Goal: Task Accomplishment & Management: Use online tool/utility

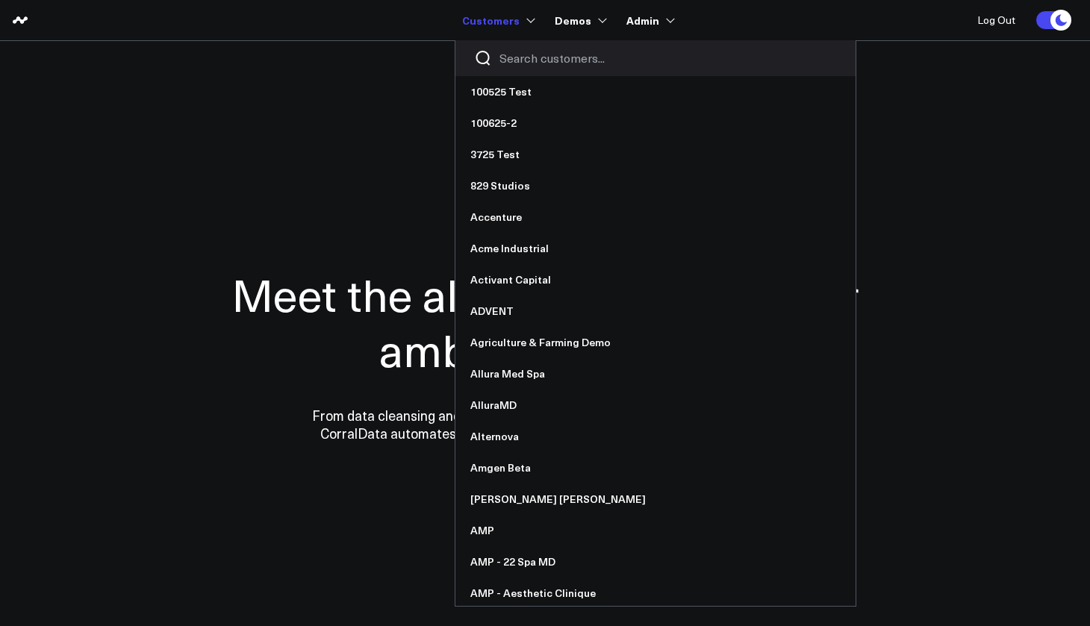
click at [518, 51] on input "Search customers input" at bounding box center [667, 58] width 337 height 16
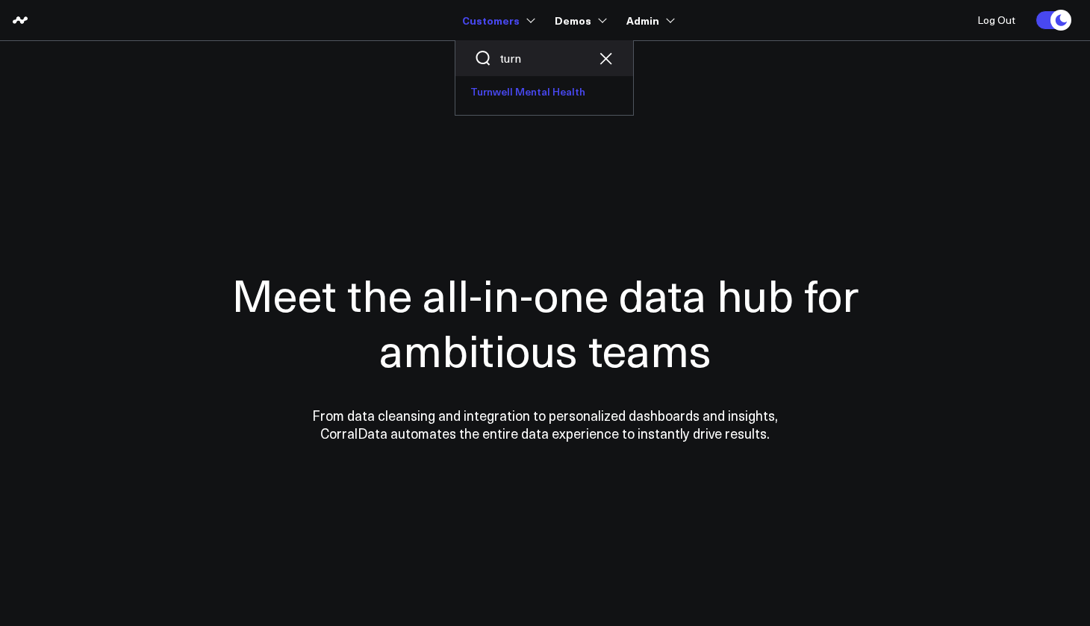
type input "turn"
click at [511, 99] on link "Turnwell Mental Health" at bounding box center [544, 91] width 178 height 31
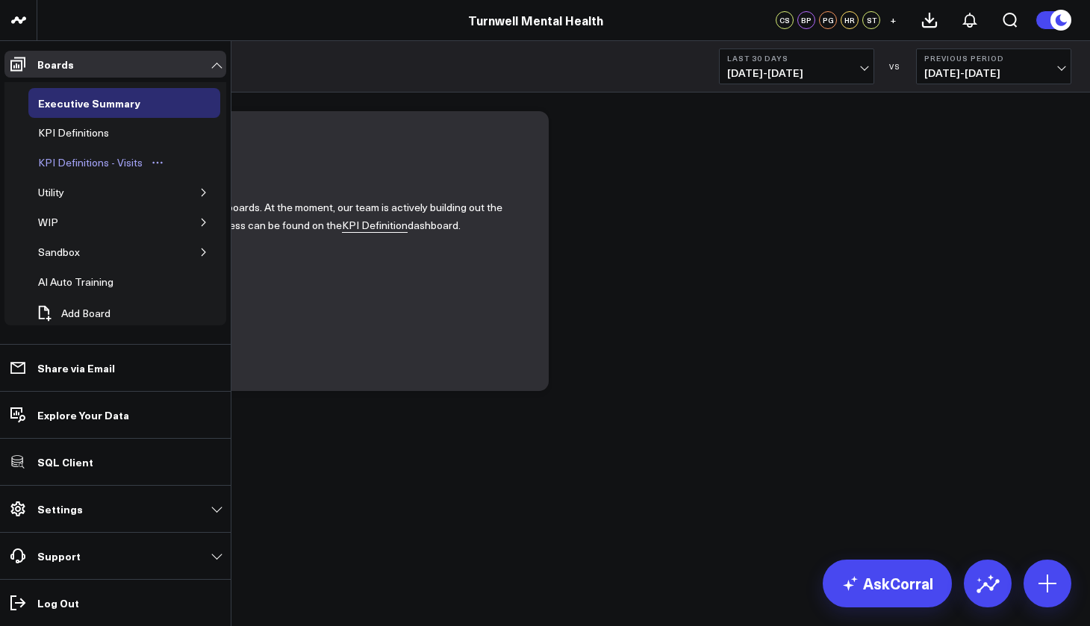
click at [102, 165] on div "KPI Definitions - Visits" at bounding box center [90, 163] width 112 height 18
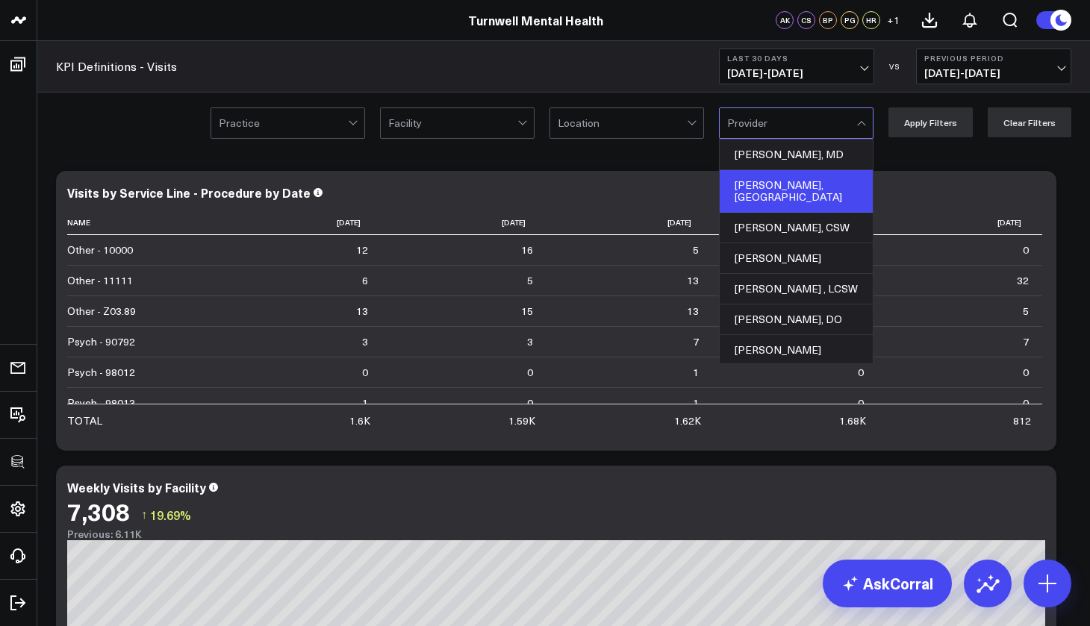
click at [775, 175] on div "[PERSON_NAME], [GEOGRAPHIC_DATA]" at bounding box center [795, 191] width 153 height 43
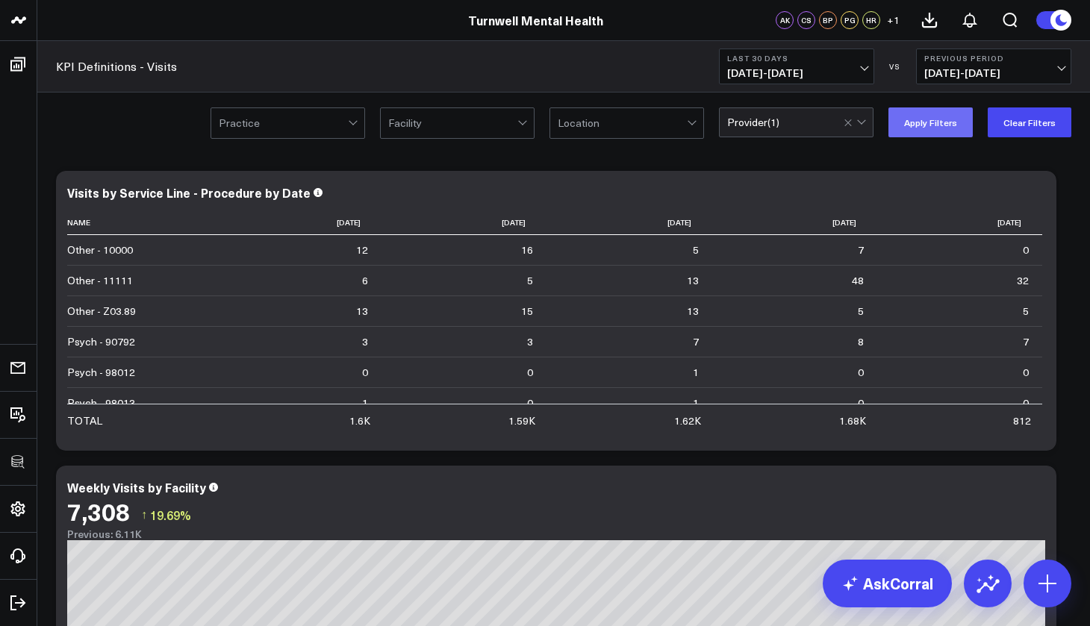
click at [930, 119] on button "Apply Filters" at bounding box center [930, 122] width 84 height 30
click at [1038, 194] on icon at bounding box center [1036, 195] width 18 height 18
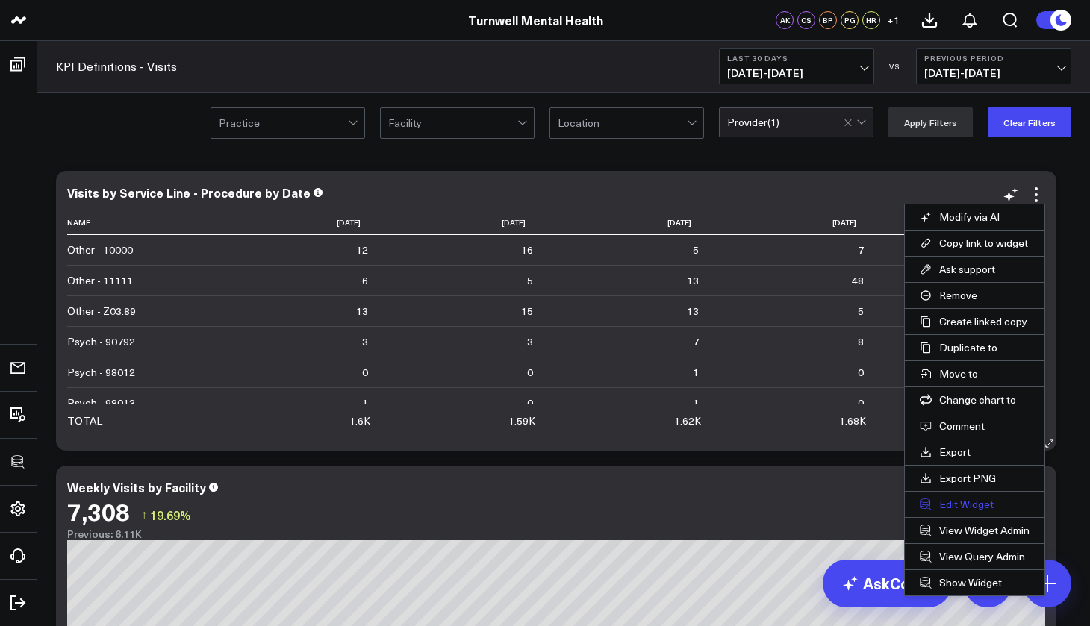
click at [972, 498] on button "Edit Widget" at bounding box center [975, 504] width 140 height 25
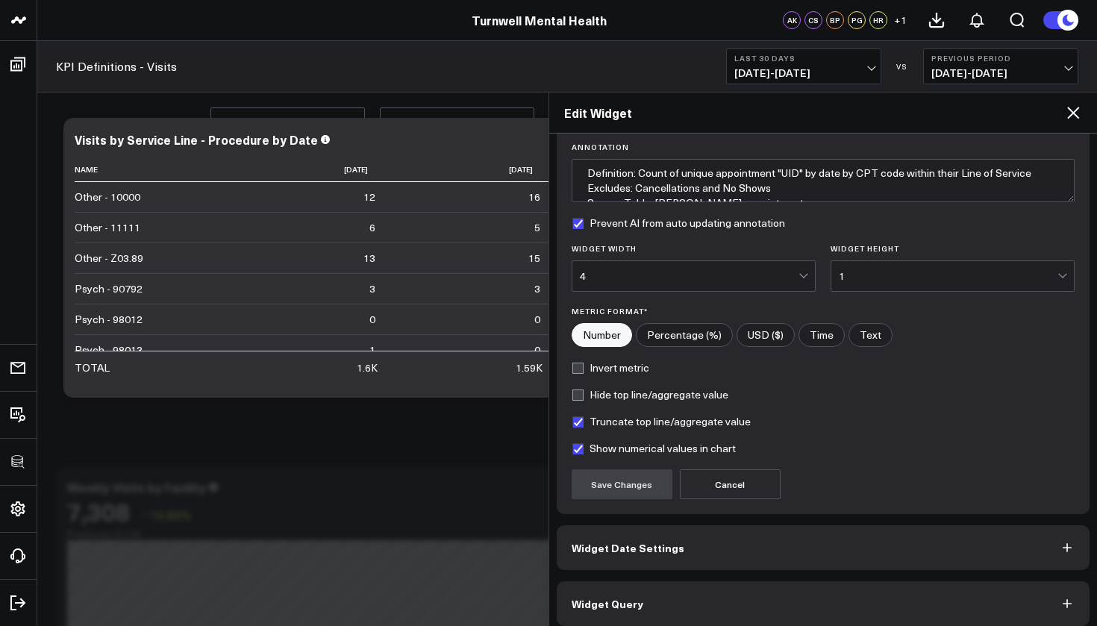
scroll to position [121, 0]
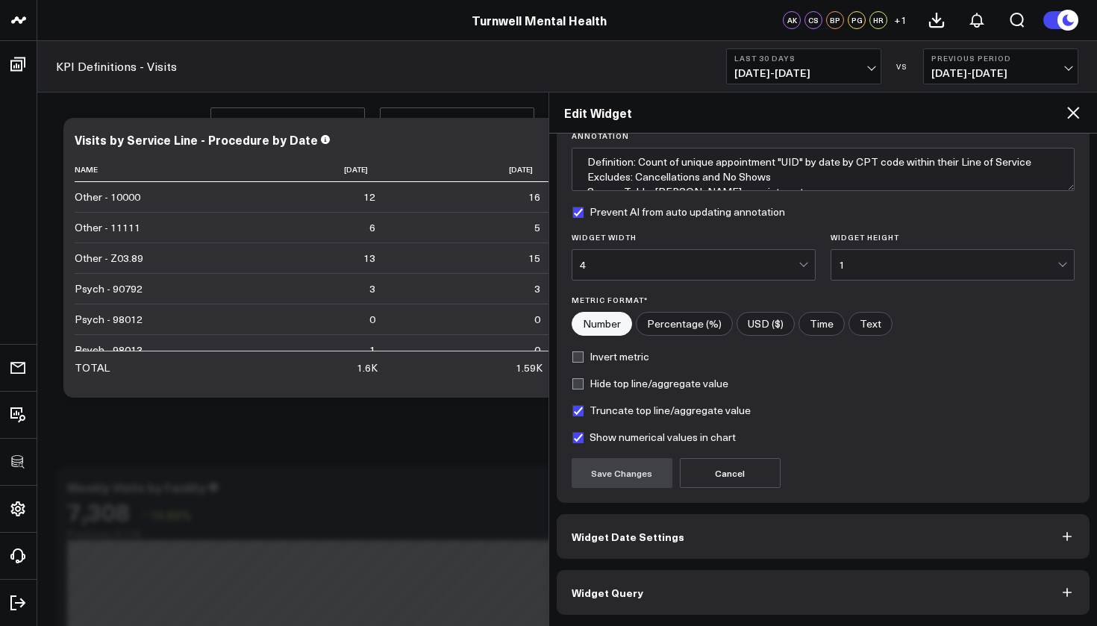
click at [686, 605] on button "Widget Query" at bounding box center [824, 592] width 534 height 45
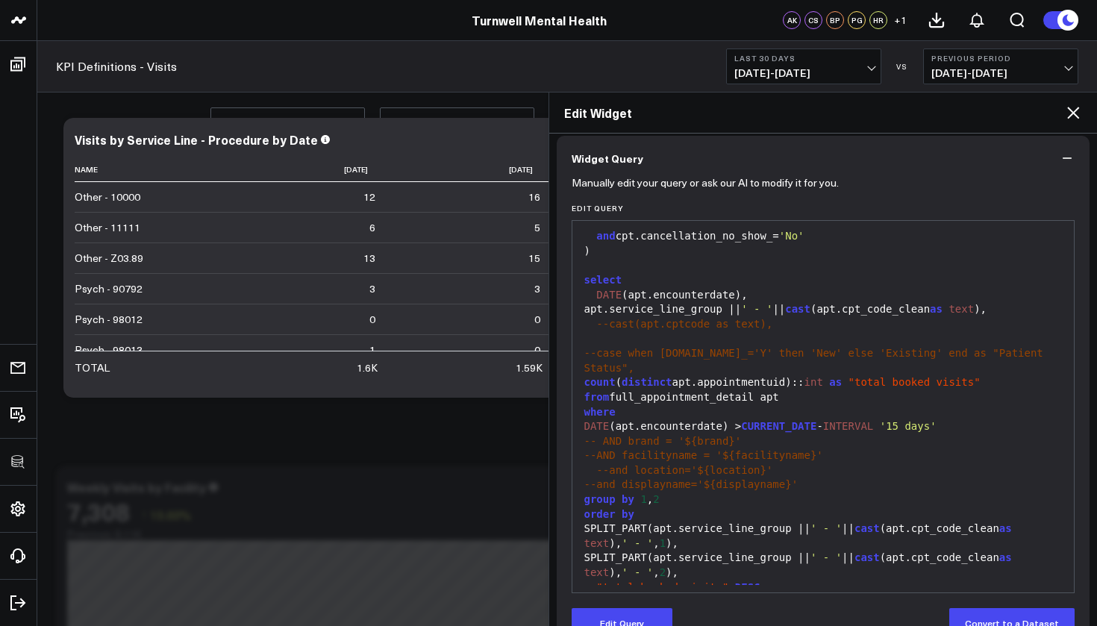
scroll to position [159, 0]
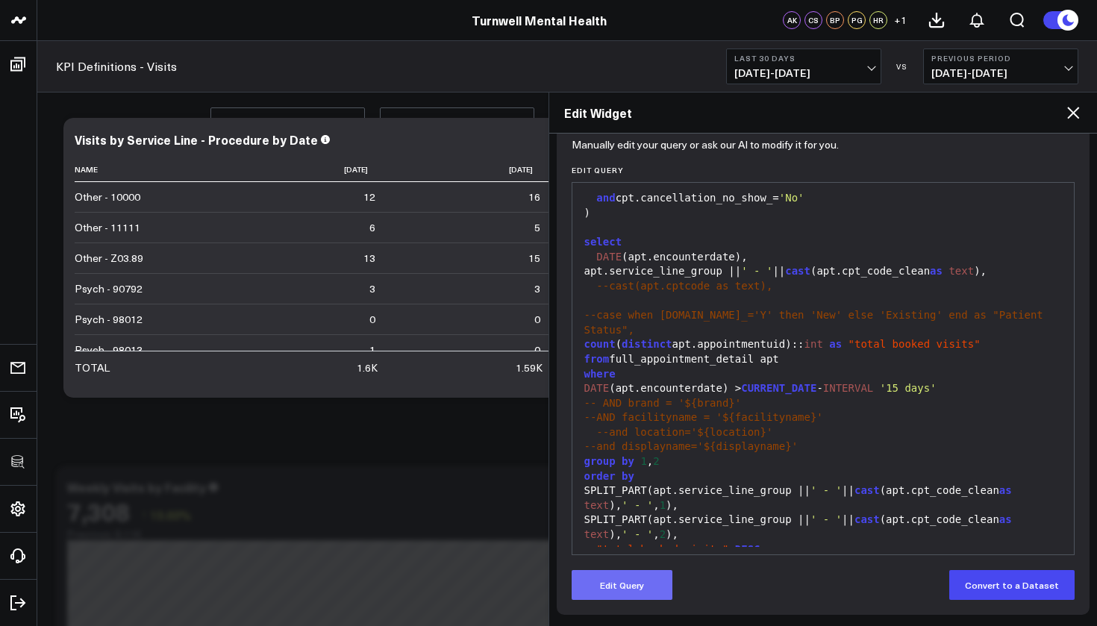
click at [628, 593] on button "Edit Query" at bounding box center [622, 585] width 101 height 30
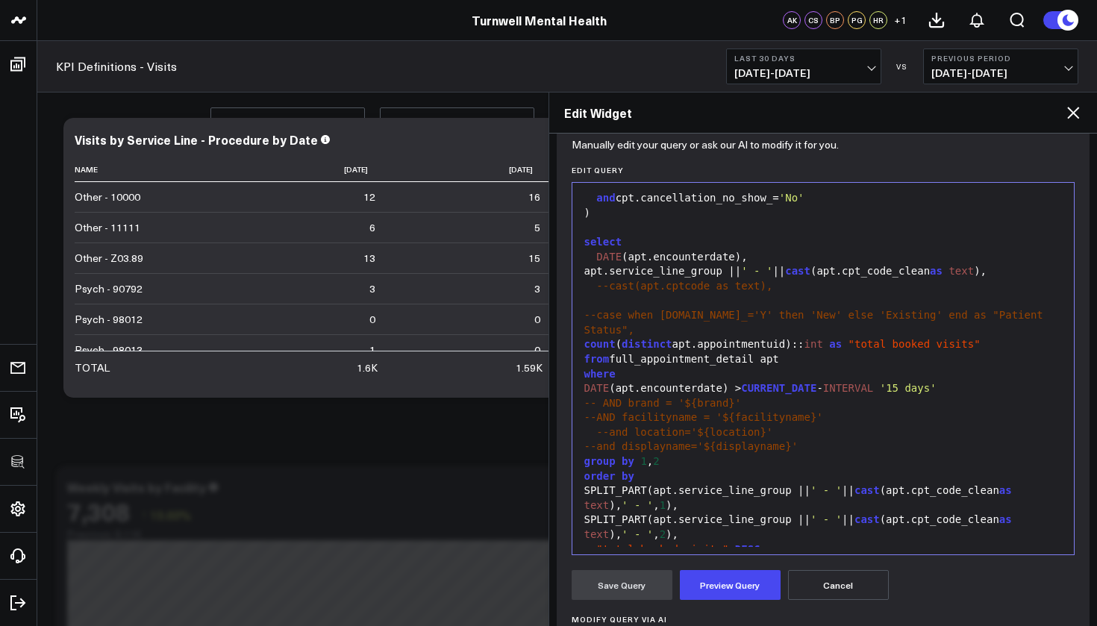
click at [599, 440] on span "--and displayname='${displayname}'" at bounding box center [691, 446] width 214 height 12
click at [608, 440] on span "-- and displayname='${displayname}'" at bounding box center [694, 446] width 220 height 12
click at [743, 587] on button "Preview Query" at bounding box center [730, 585] width 101 height 30
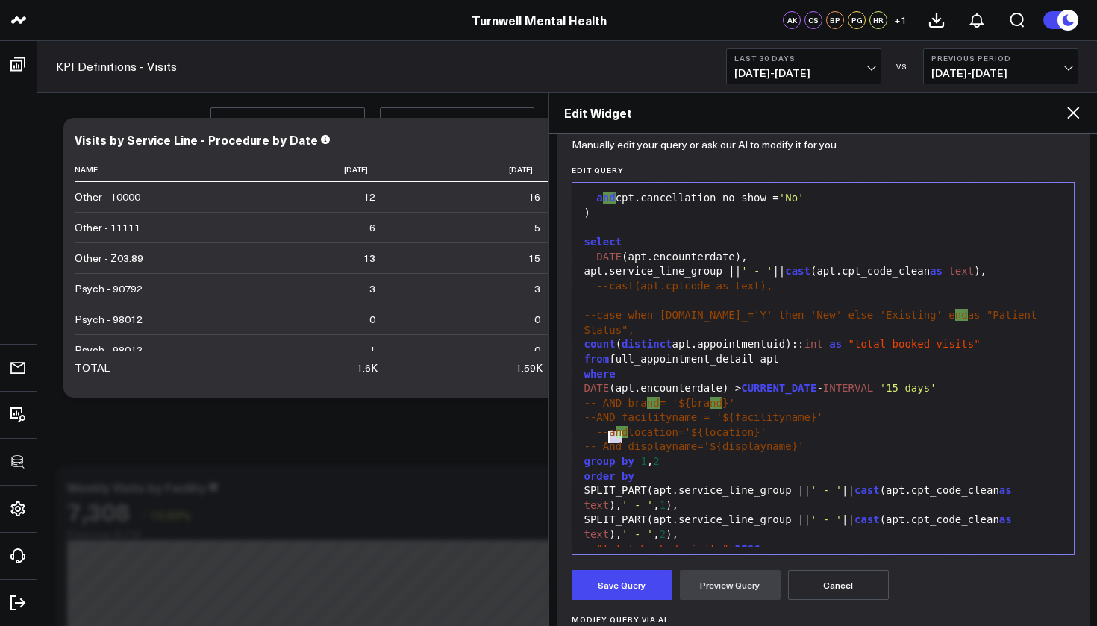
drag, startPoint x: 623, startPoint y: 437, endPoint x: 611, endPoint y: 437, distance: 12.0
click at [611, 440] on span "-- And displayname='${displayname}'" at bounding box center [694, 446] width 220 height 12
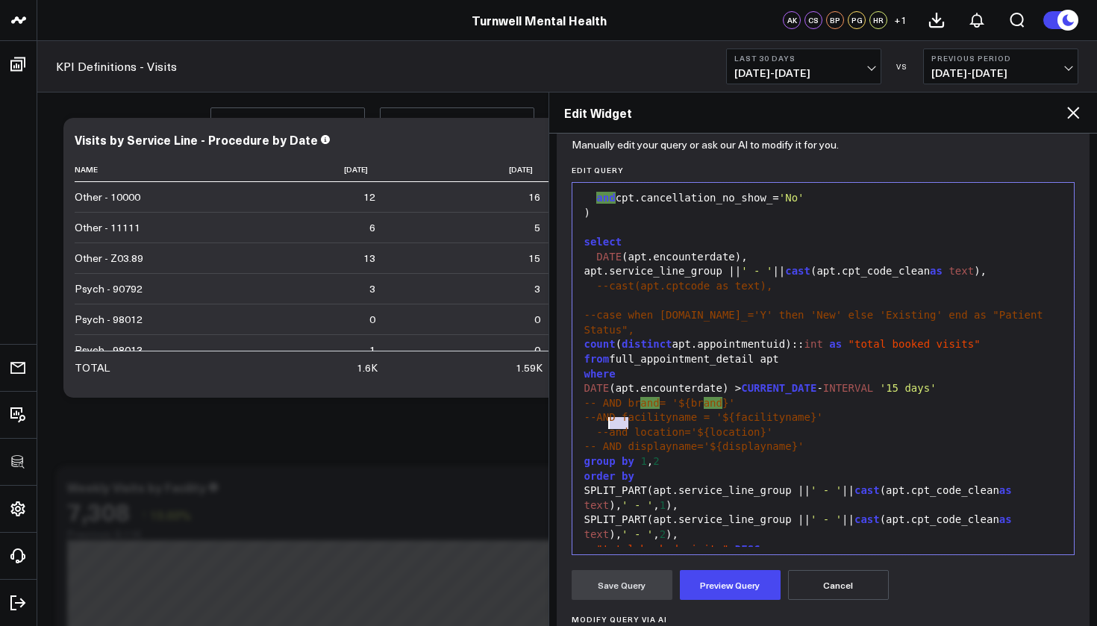
drag, startPoint x: 628, startPoint y: 425, endPoint x: 611, endPoint y: 425, distance: 17.9
click at [611, 426] on span "--and location='${location}'" at bounding box center [684, 432] width 176 height 12
click at [599, 411] on span "--AND facilityname = '${facilityname}'" at bounding box center [703, 417] width 239 height 12
click at [598, 426] on span "-- AND location='${location}'" at bounding box center [687, 432] width 182 height 12
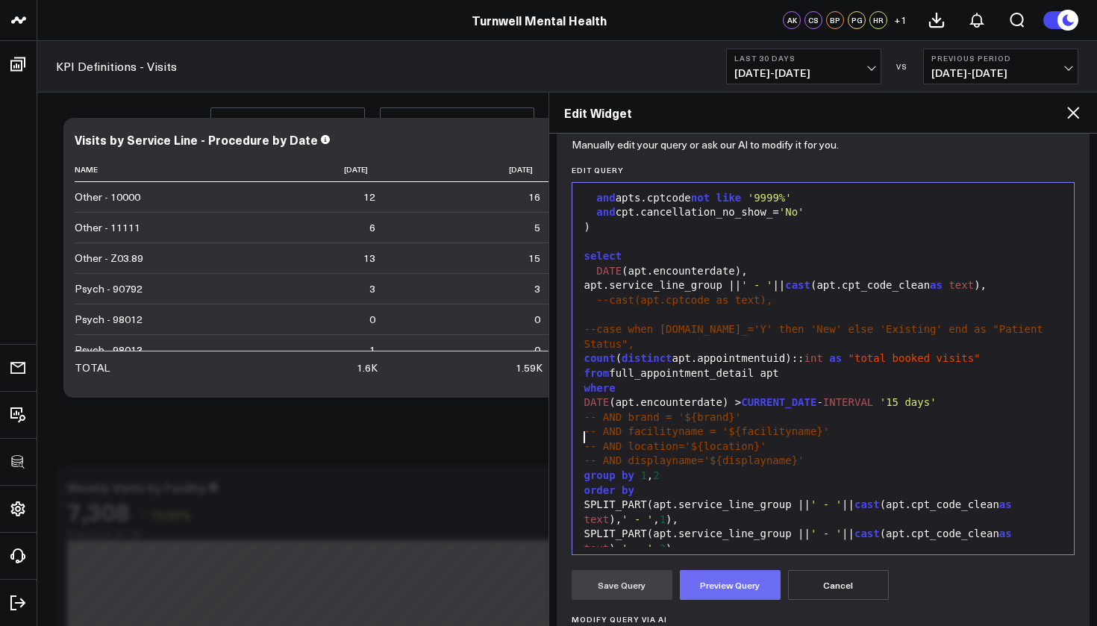
click at [749, 587] on button "Preview Query" at bounding box center [730, 585] width 101 height 30
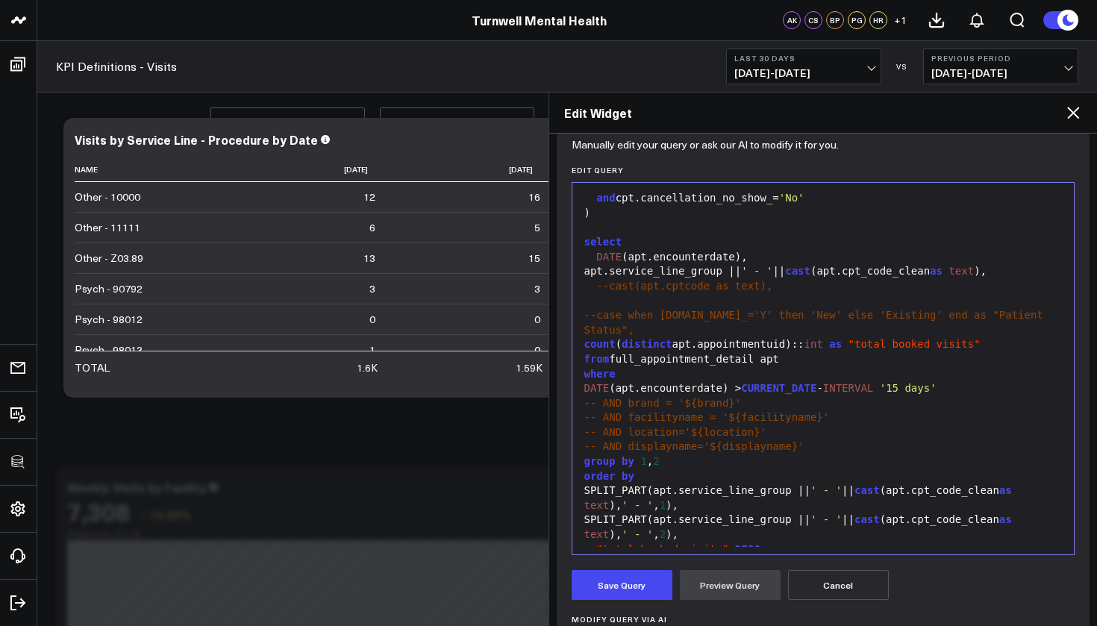
scroll to position [584, 0]
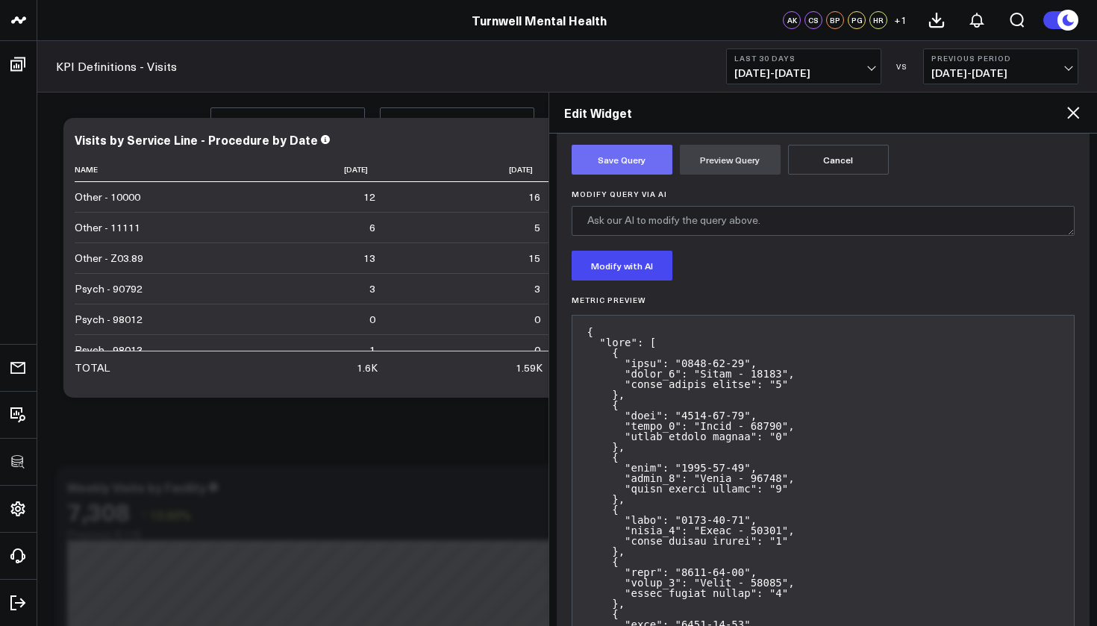
click at [622, 164] on button "Save Query" at bounding box center [622, 160] width 101 height 30
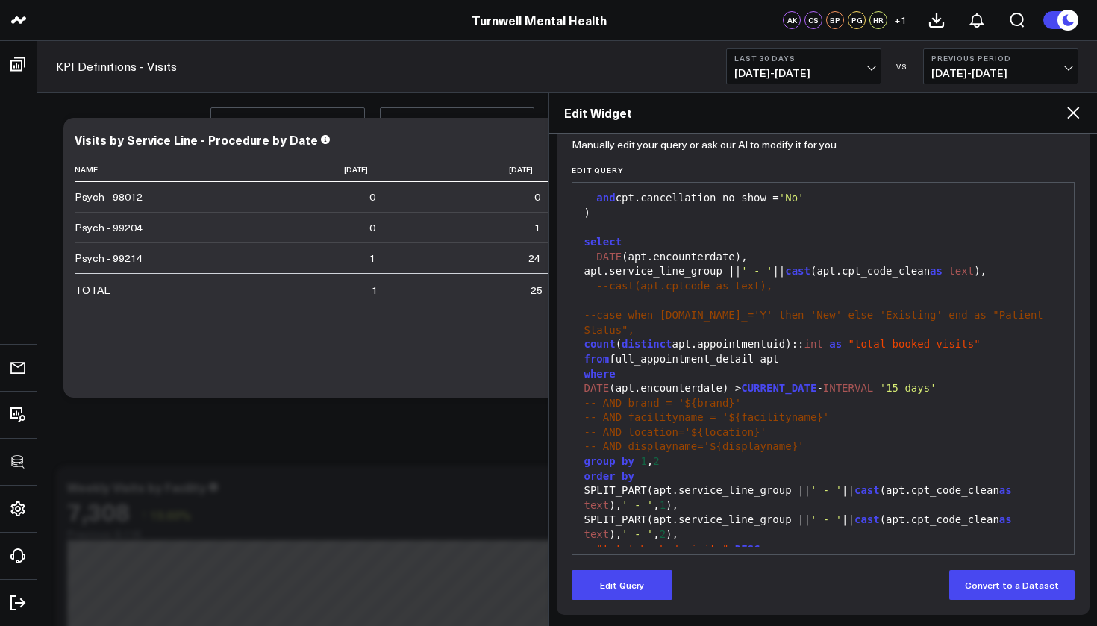
click at [1079, 112] on icon at bounding box center [1073, 113] width 18 height 18
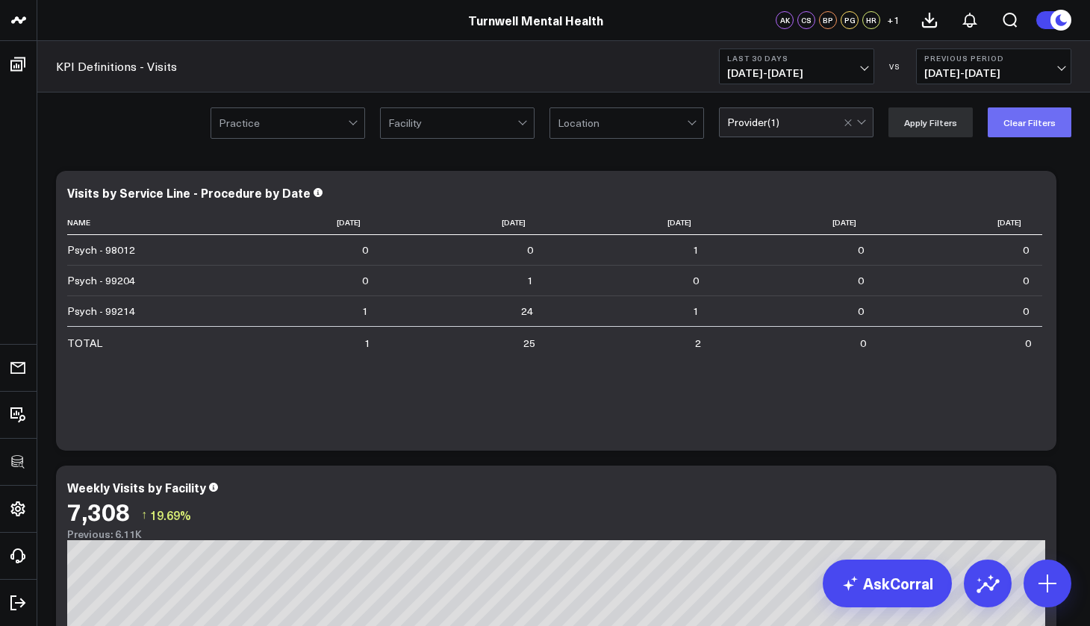
click at [1034, 131] on button "Clear Filters" at bounding box center [1029, 122] width 84 height 30
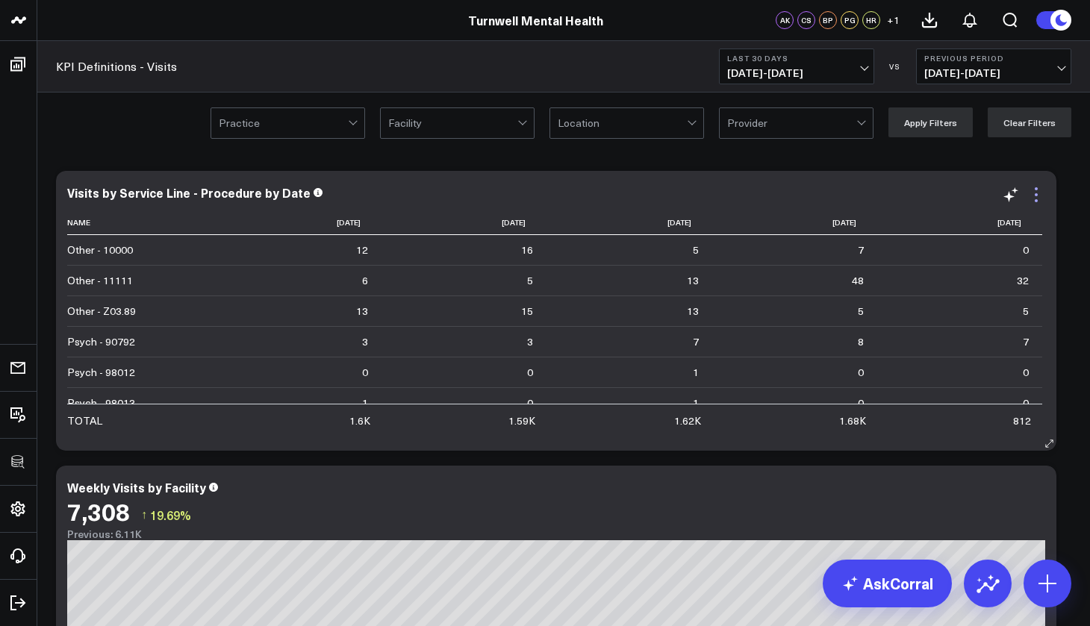
click at [1035, 193] on icon at bounding box center [1036, 195] width 18 height 18
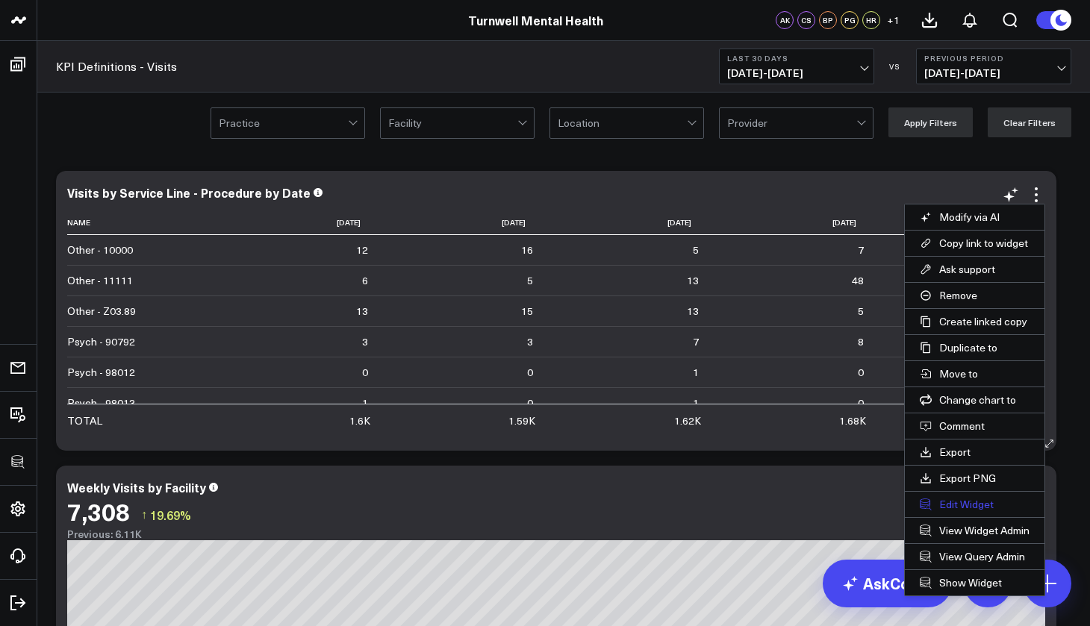
click at [967, 504] on button "Edit Widget" at bounding box center [975, 504] width 140 height 25
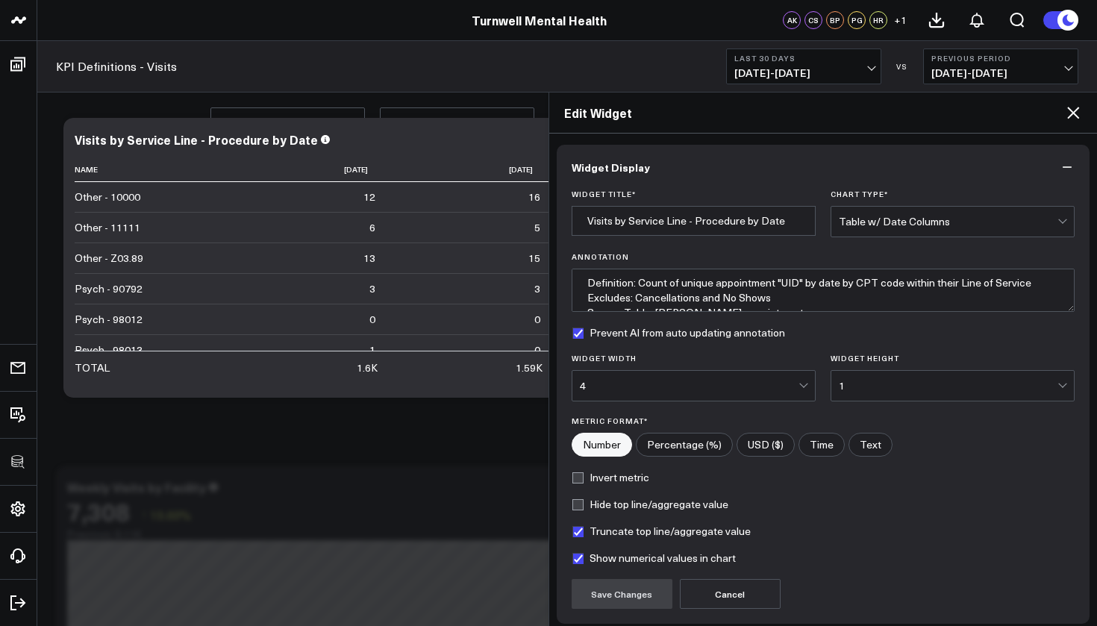
scroll to position [121, 0]
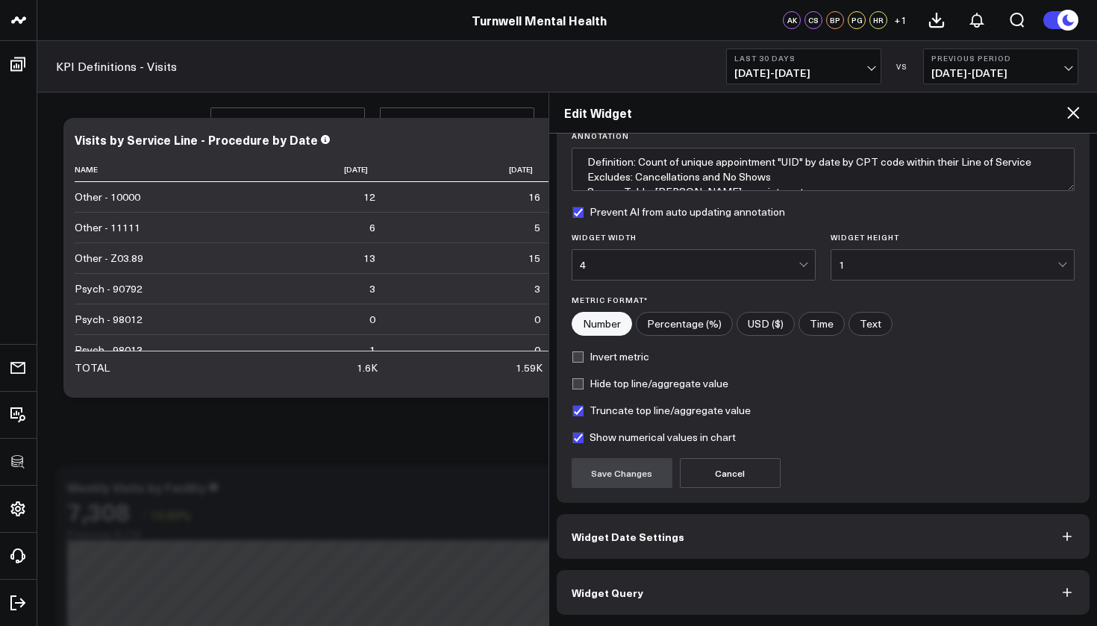
click at [703, 585] on button "Widget Query" at bounding box center [824, 592] width 534 height 45
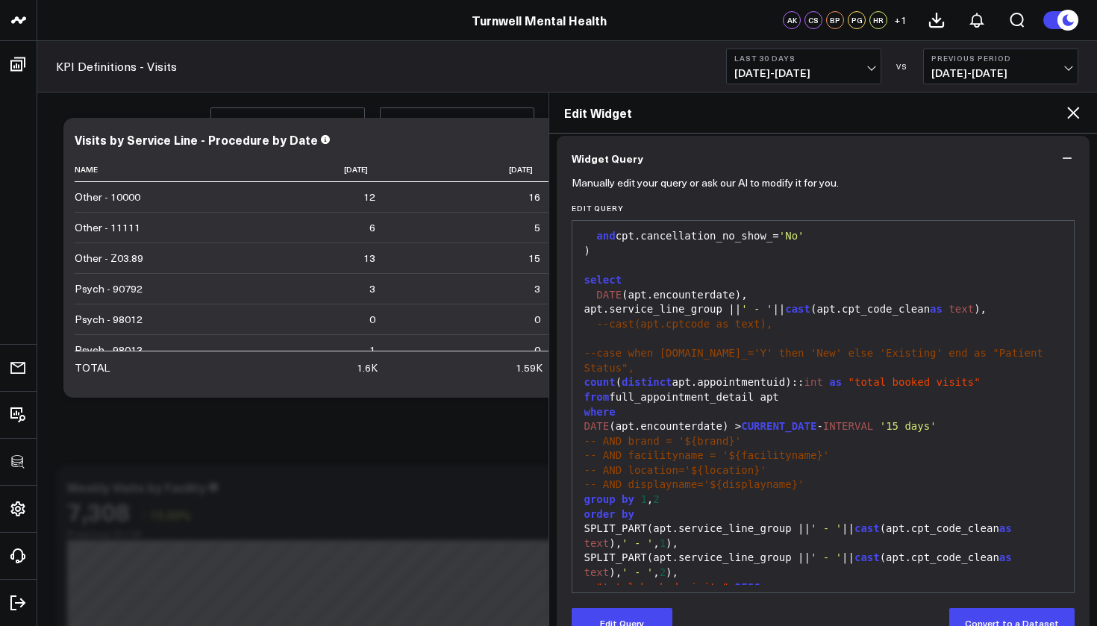
scroll to position [159, 0]
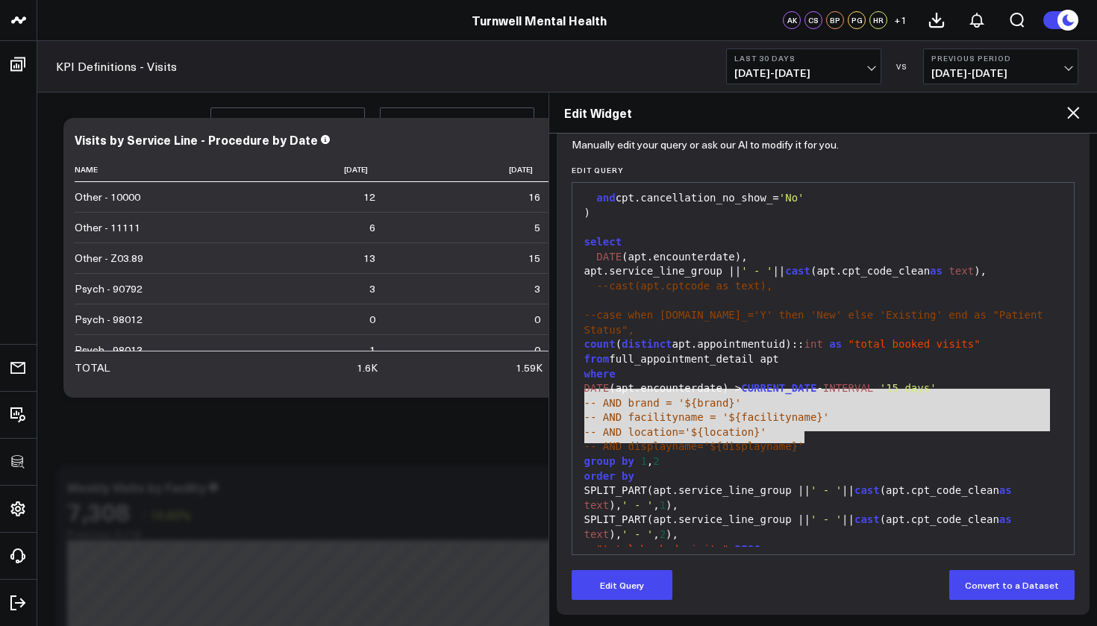
drag, startPoint x: 807, startPoint y: 435, endPoint x: 578, endPoint y: 397, distance: 231.5
click at [578, 397] on div "99 1 2 3 4 5 6 7 8 9 10 11 12 13 14 15 16 17 18 19 20 21 22 23 24 25 26 27 28 2…" at bounding box center [824, 368] width 504 height 373
copy div "-- AND brand = '${brand}' -- AND facilityname = '${facilityname}' -- AND locati…"
click at [1075, 109] on icon at bounding box center [1073, 113] width 18 height 18
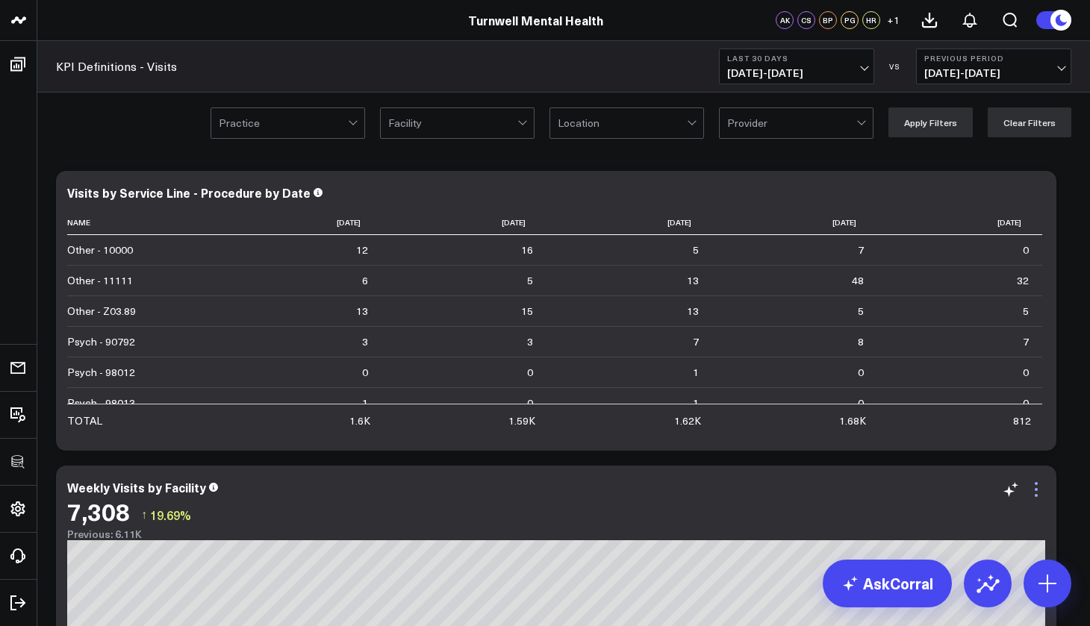
click at [1040, 492] on icon at bounding box center [1036, 490] width 18 height 18
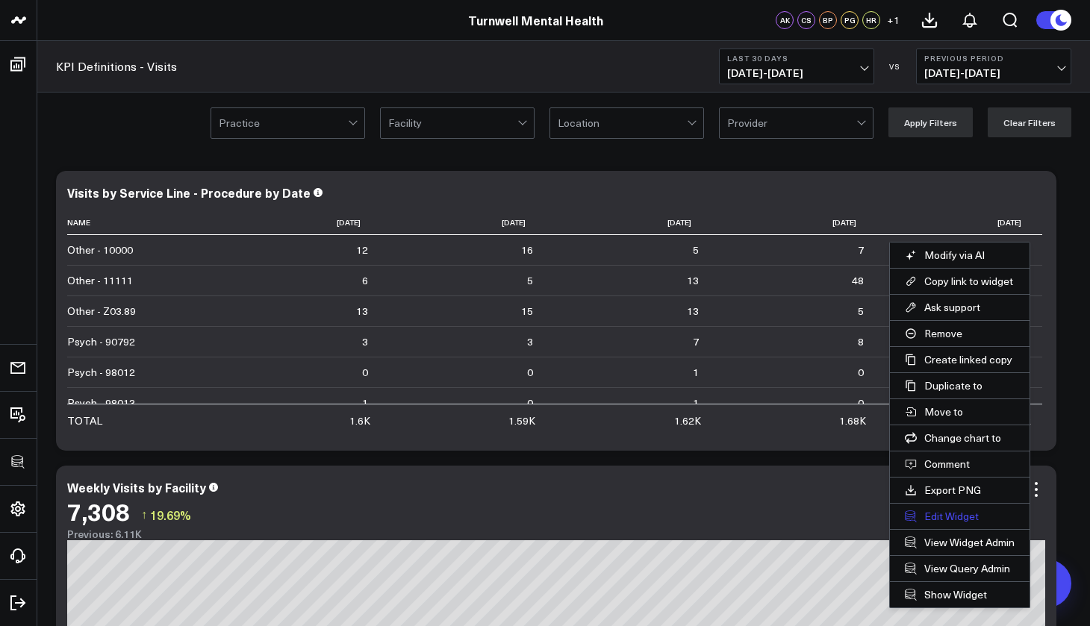
click at [969, 520] on button "Edit Widget" at bounding box center [960, 516] width 140 height 25
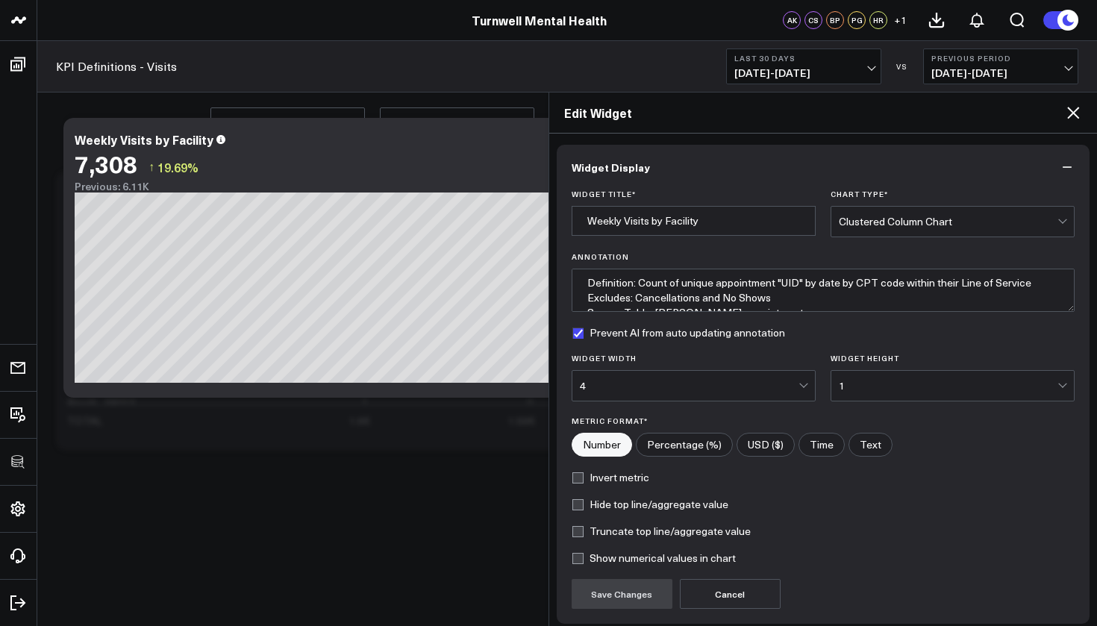
scroll to position [121, 0]
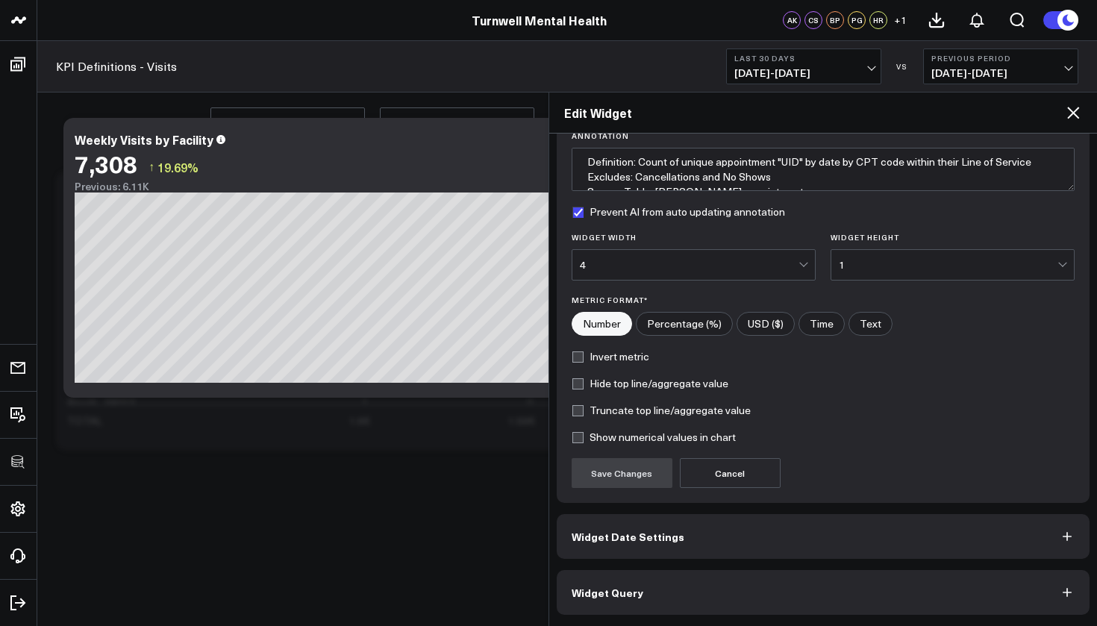
click at [731, 605] on button "Widget Query" at bounding box center [824, 592] width 534 height 45
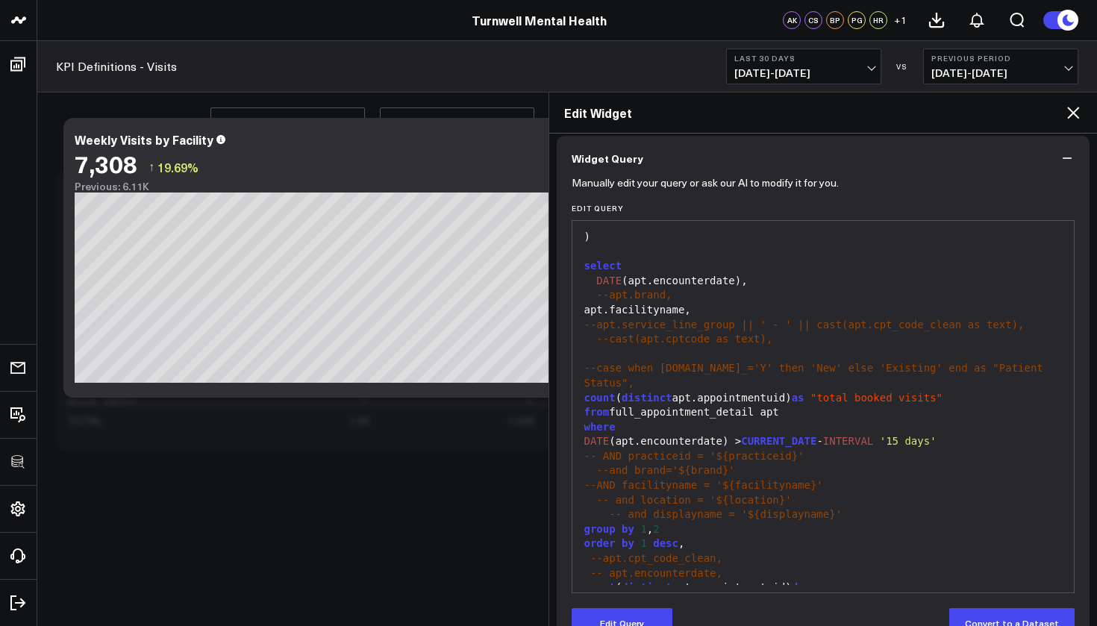
scroll to position [159, 0]
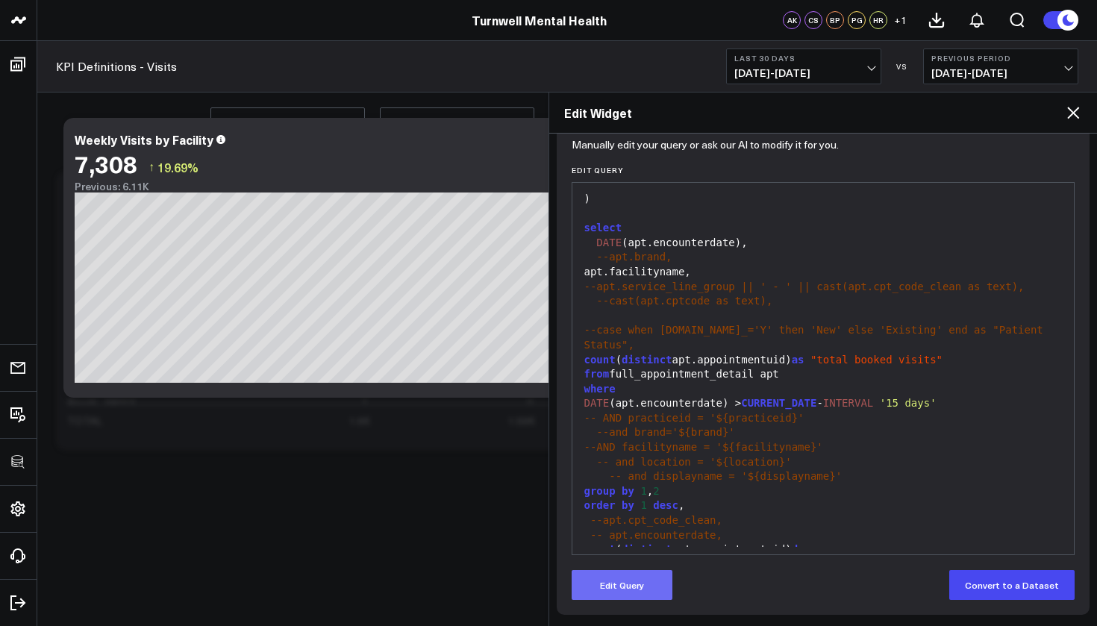
click at [649, 581] on button "Edit Query" at bounding box center [622, 585] width 101 height 30
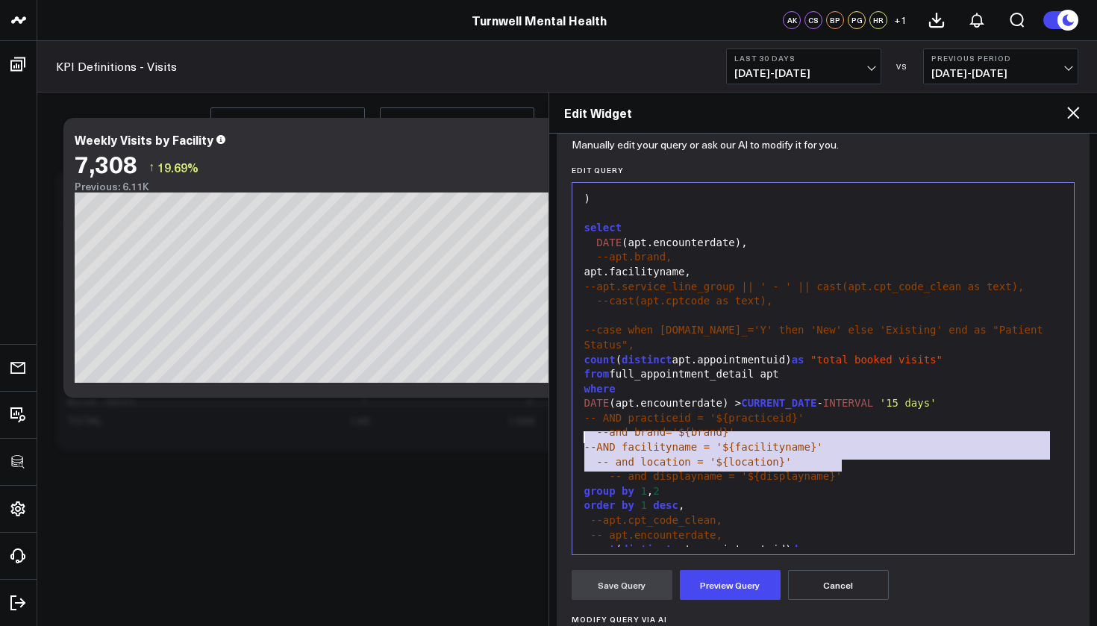
drag, startPoint x: 852, startPoint y: 466, endPoint x: 581, endPoint y: 431, distance: 272.4
click at [581, 431] on div "---full detail list with full_appointment_detail as ( select apts.patientid, ap…" at bounding box center [823, 104] width 487 height 913
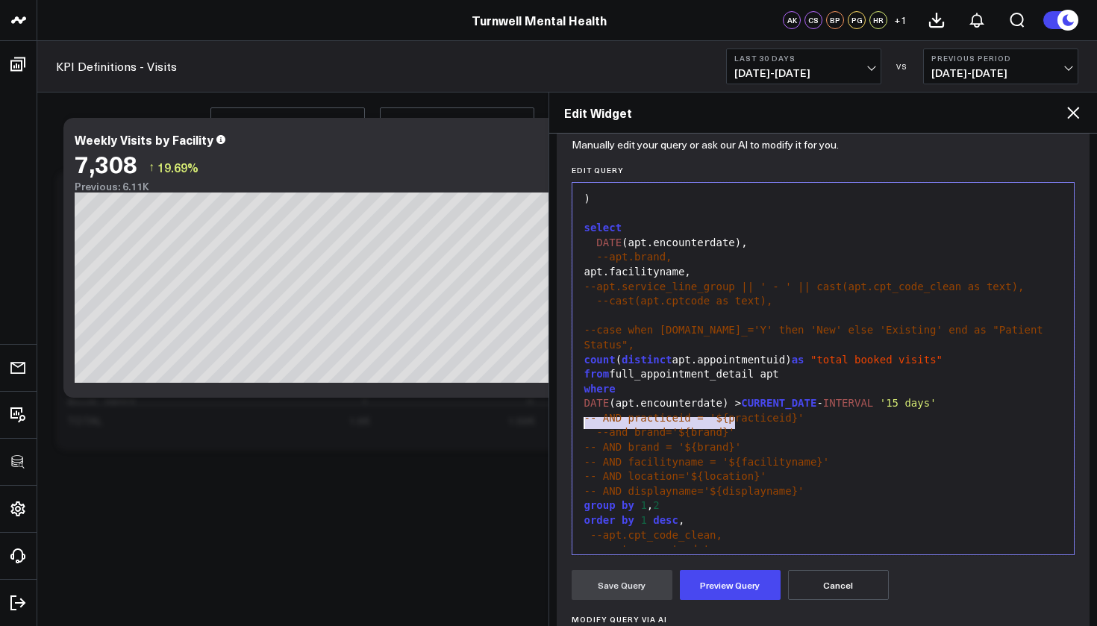
drag, startPoint x: 747, startPoint y: 425, endPoint x: 581, endPoint y: 417, distance: 166.6
click at [581, 425] on div "--and brand='${brand}'" at bounding box center [823, 432] width 487 height 15
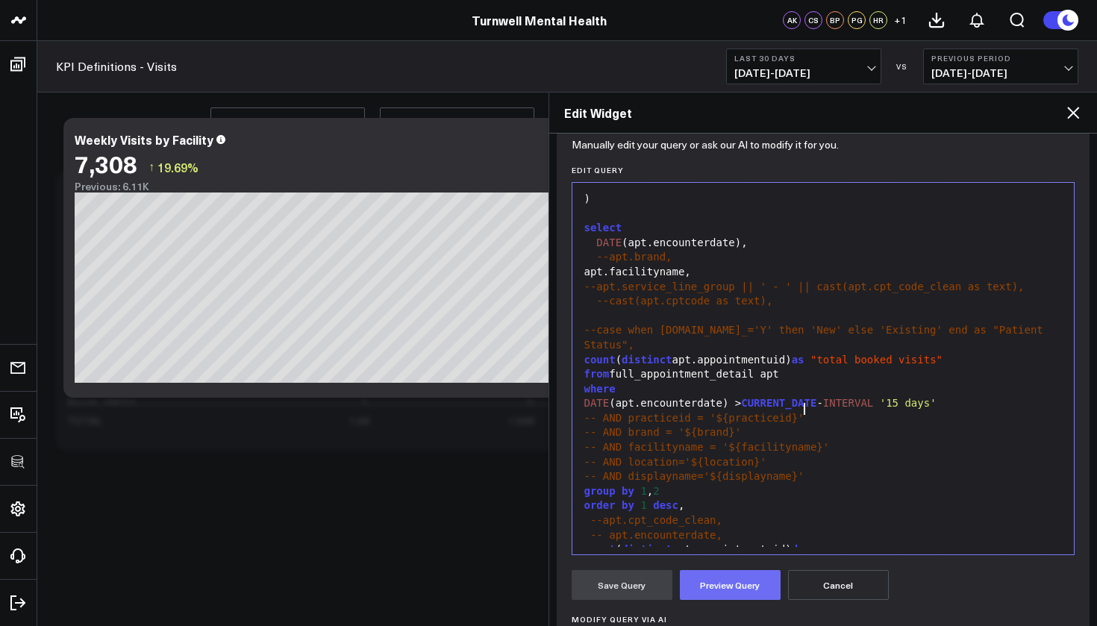
click at [744, 583] on button "Preview Query" at bounding box center [730, 585] width 101 height 30
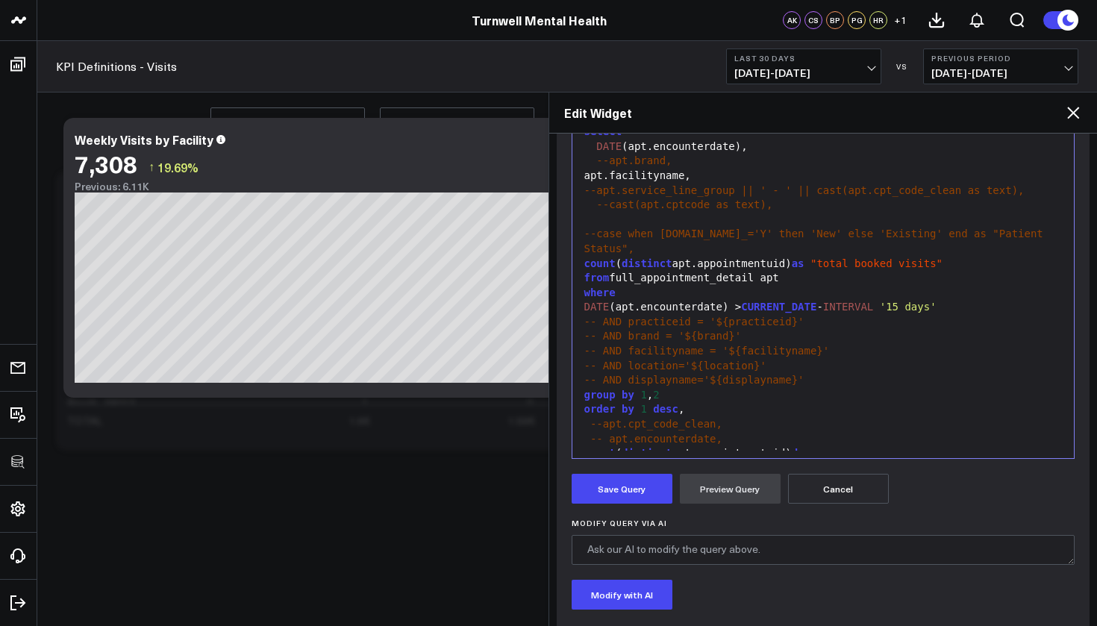
scroll to position [357, 0]
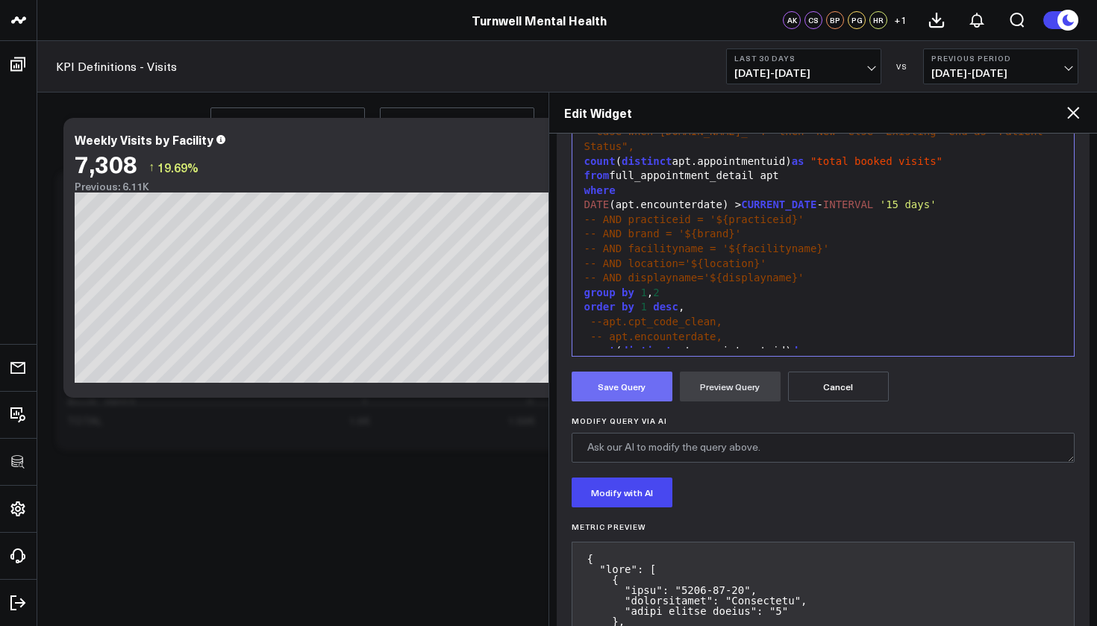
click at [633, 390] on button "Save Query" at bounding box center [622, 387] width 101 height 30
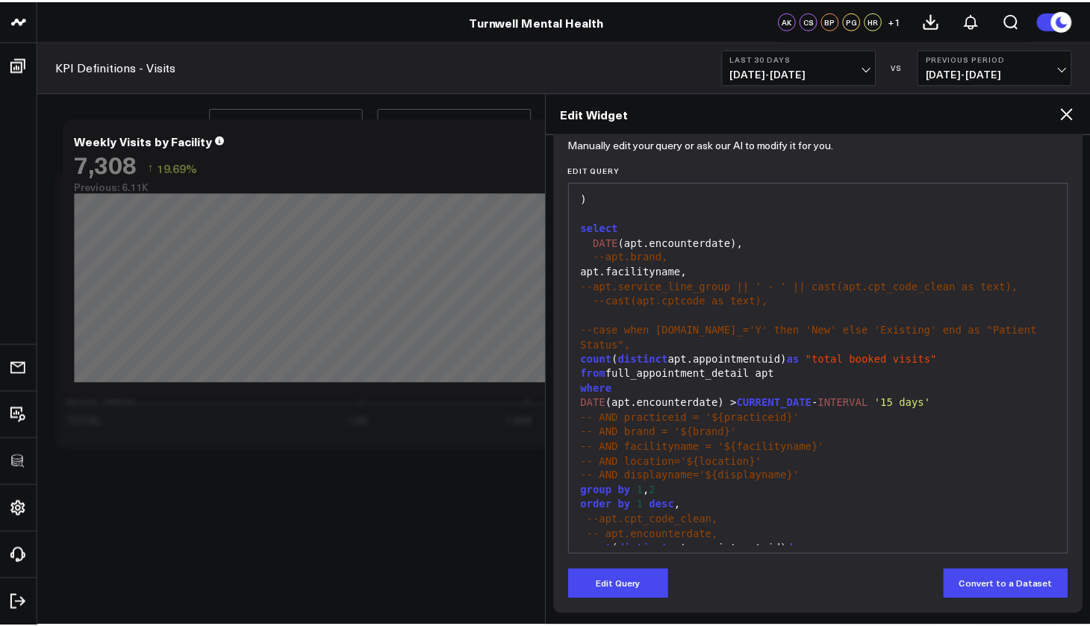
scroll to position [159, 0]
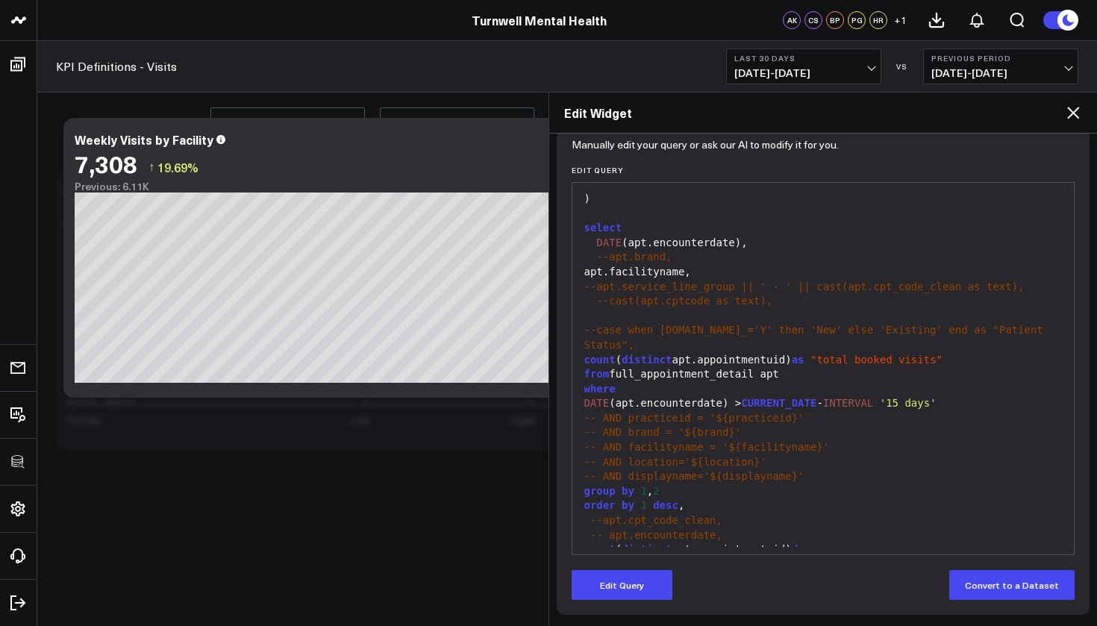
click at [1071, 115] on icon at bounding box center [1073, 113] width 12 height 12
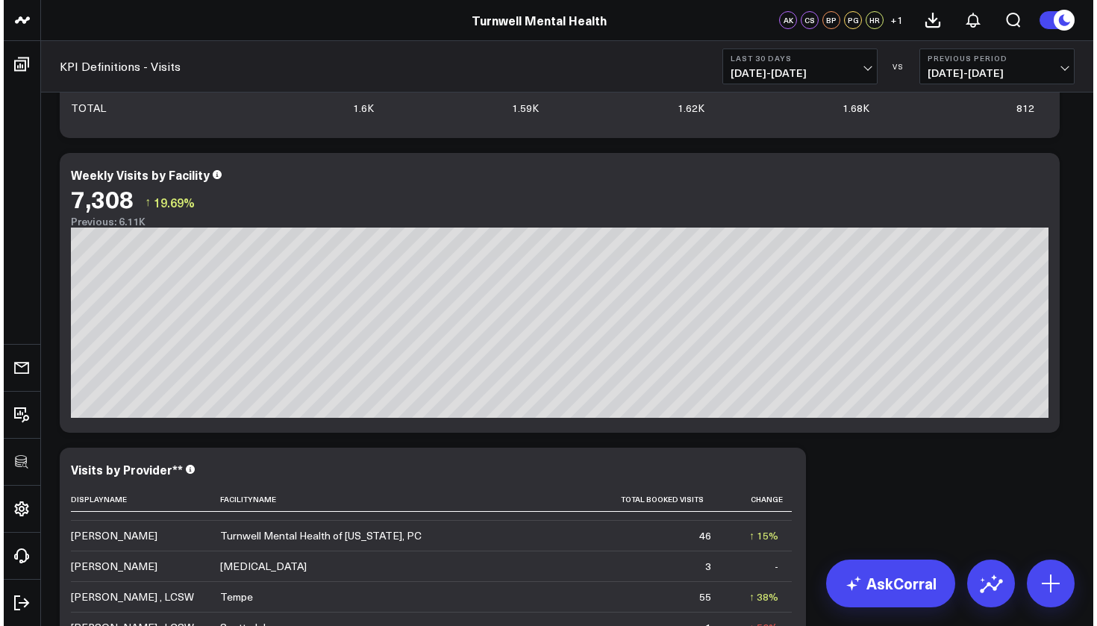
scroll to position [608, 0]
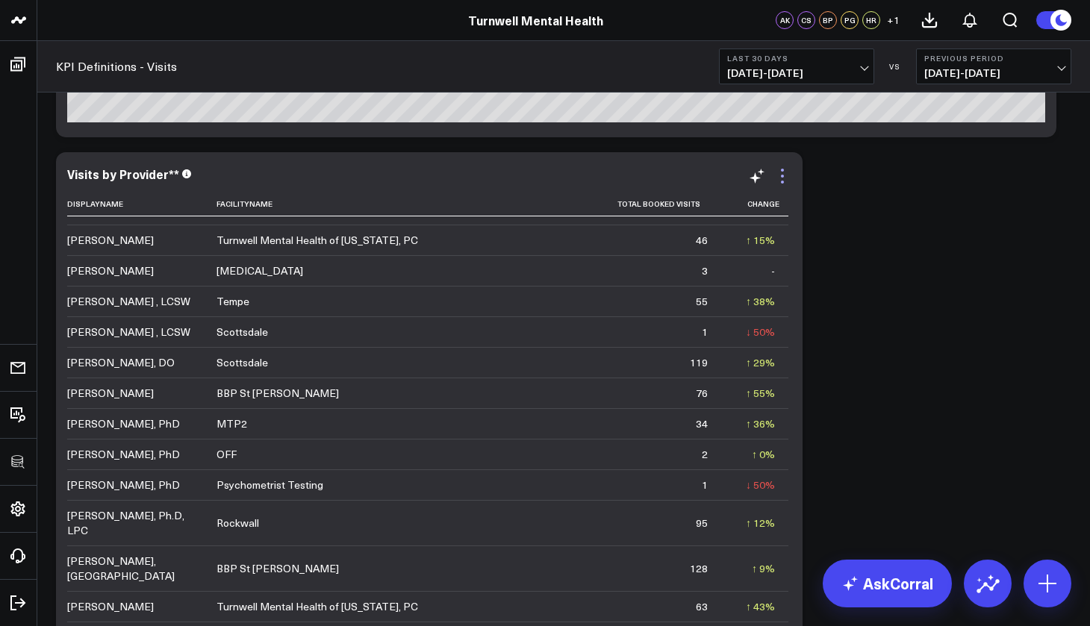
click at [781, 169] on icon at bounding box center [782, 170] width 3 height 3
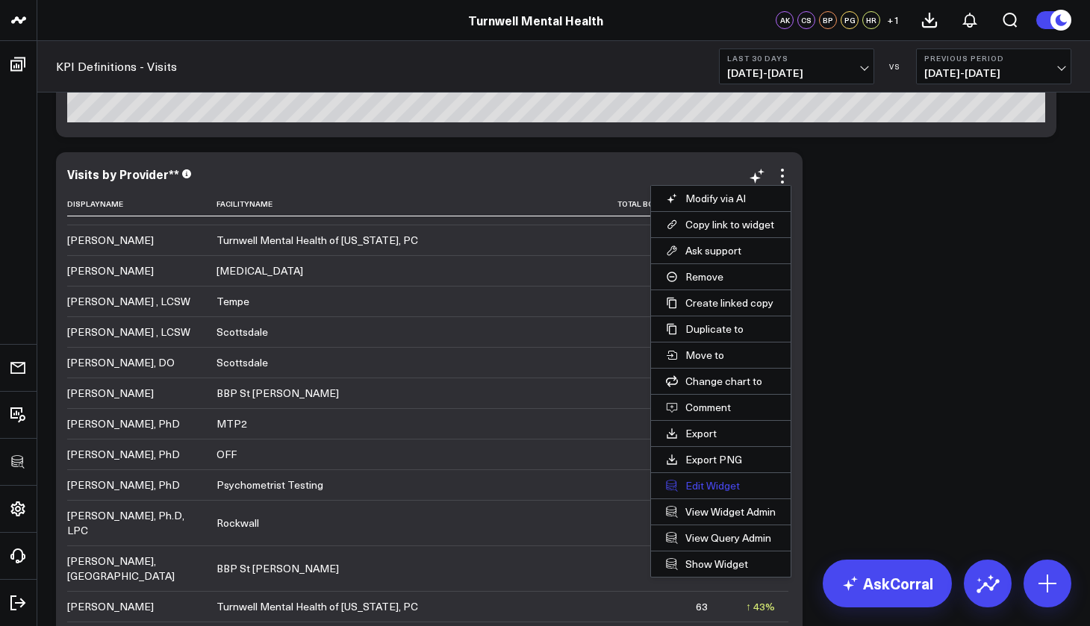
click at [705, 485] on button "Edit Widget" at bounding box center [721, 485] width 140 height 25
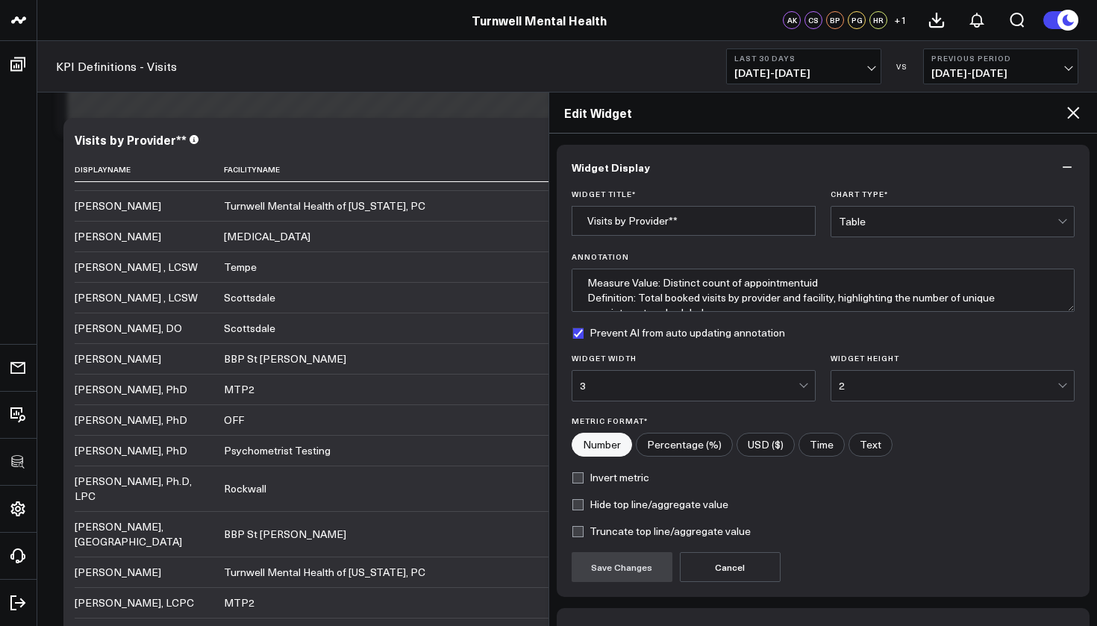
scroll to position [94, 0]
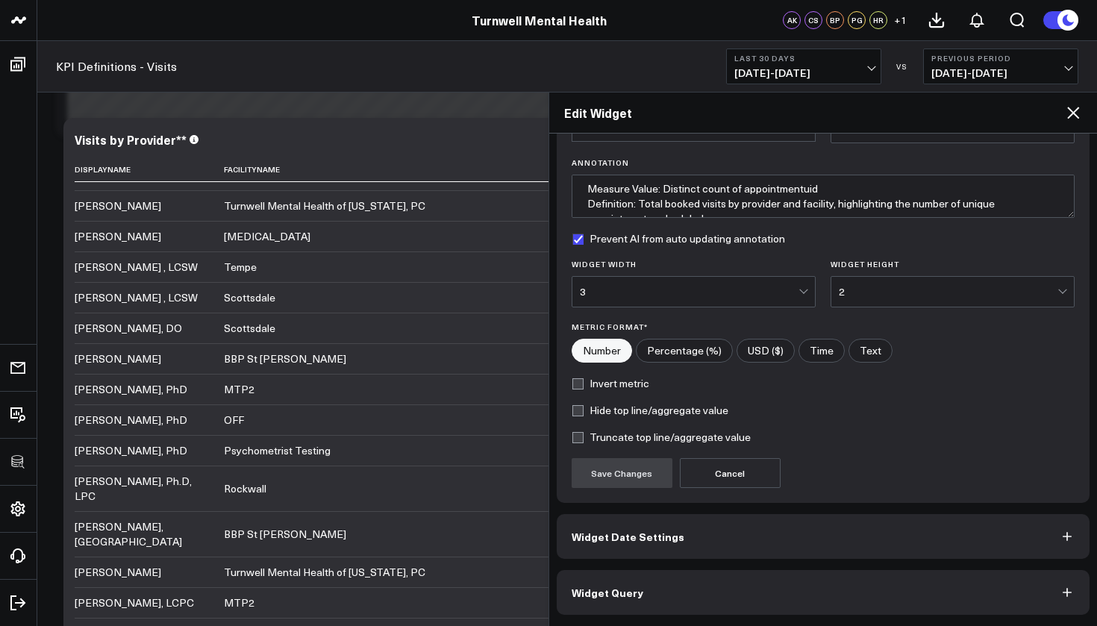
click at [764, 602] on button "Widget Query" at bounding box center [824, 592] width 534 height 45
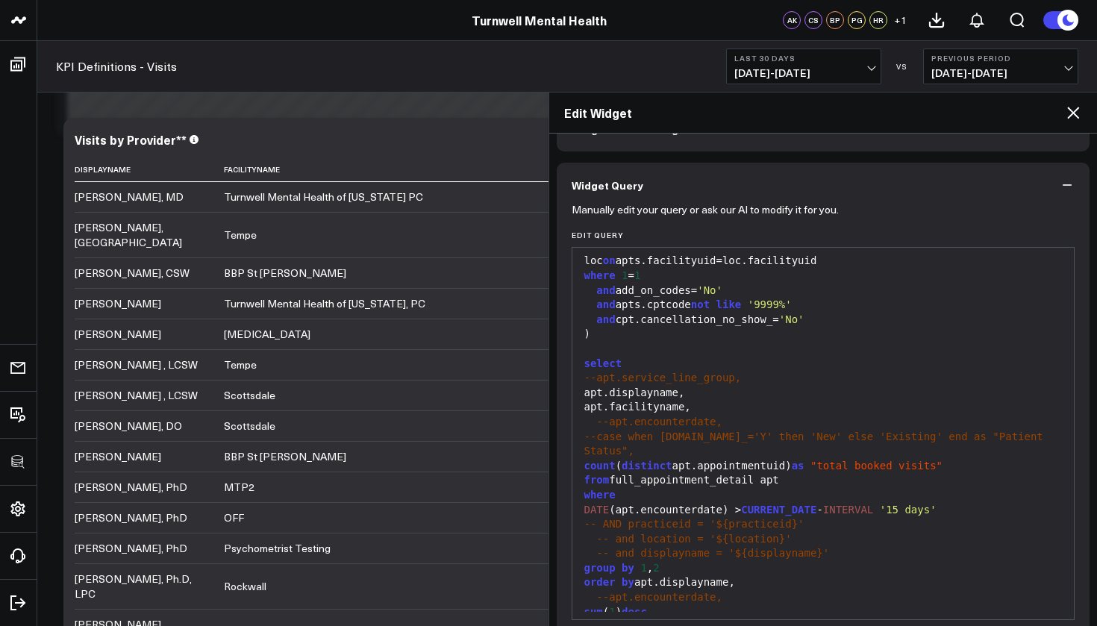
scroll to position [159, 0]
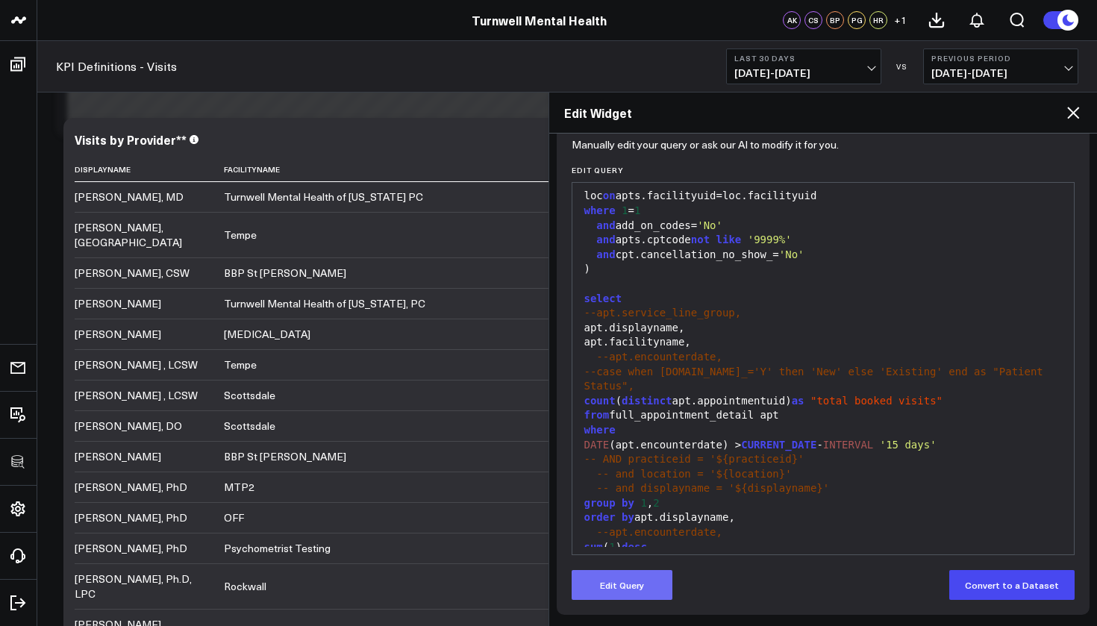
click at [650, 584] on button "Edit Query" at bounding box center [622, 585] width 101 height 30
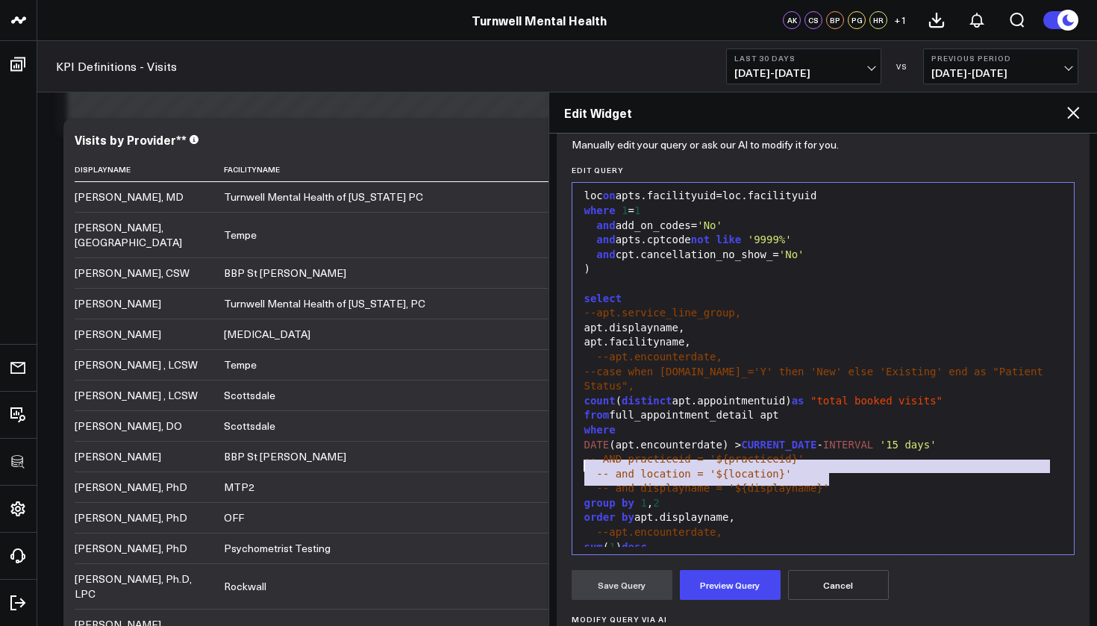
drag, startPoint x: 848, startPoint y: 481, endPoint x: 581, endPoint y: 467, distance: 267.6
click at [581, 467] on div "---full detail list with full_appointment_detail as ( select apts.patientid, ap…" at bounding box center [823, 145] width 487 height 825
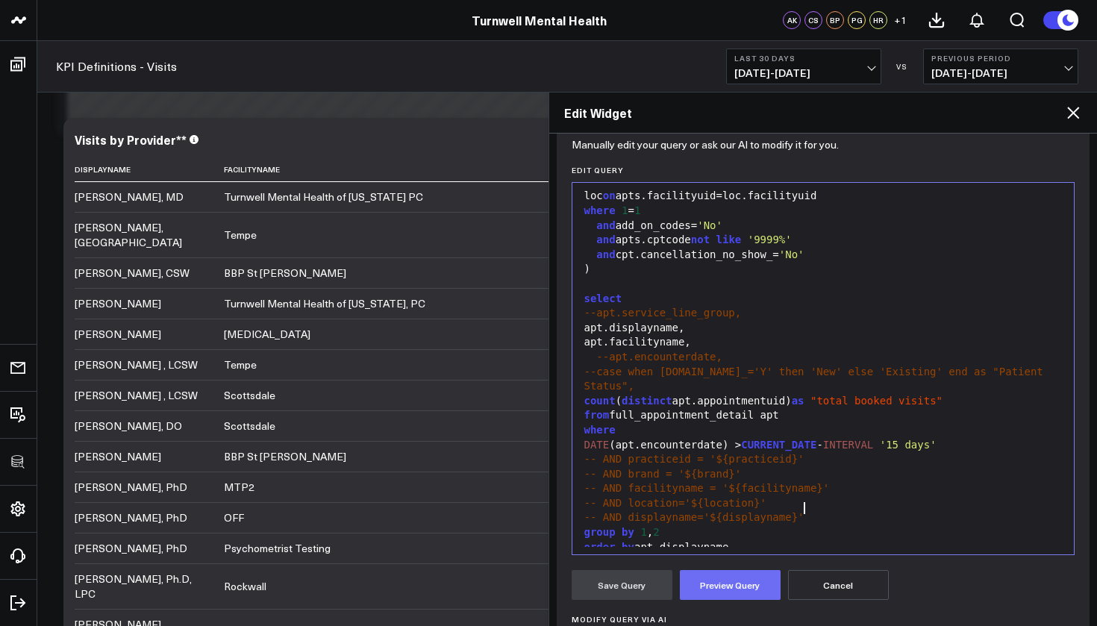
click at [717, 588] on button "Preview Query" at bounding box center [730, 585] width 101 height 30
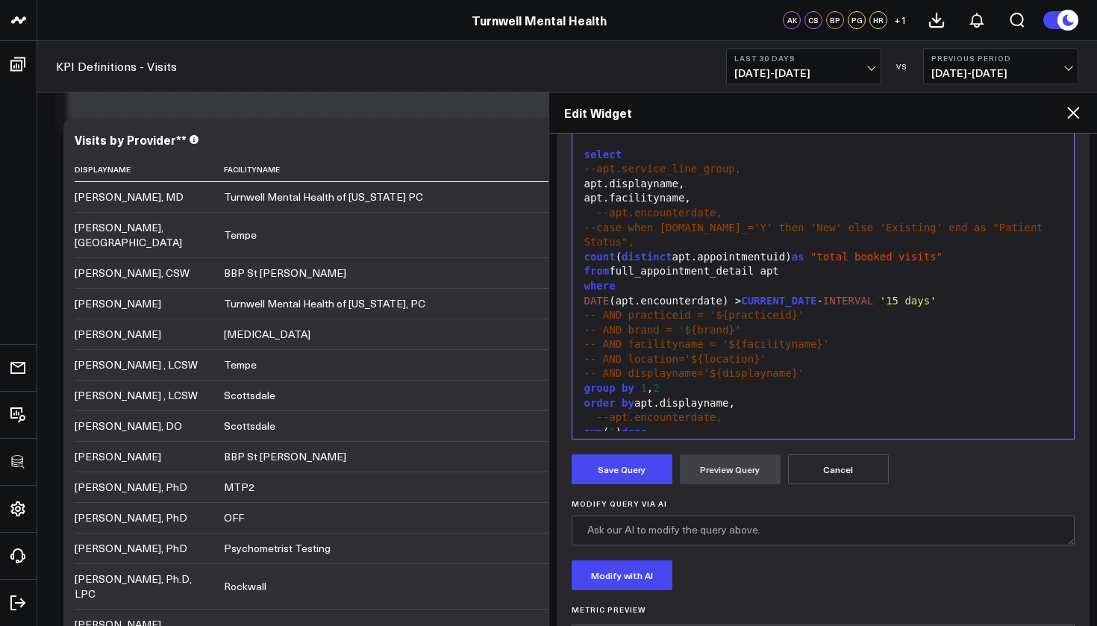
scroll to position [400, 0]
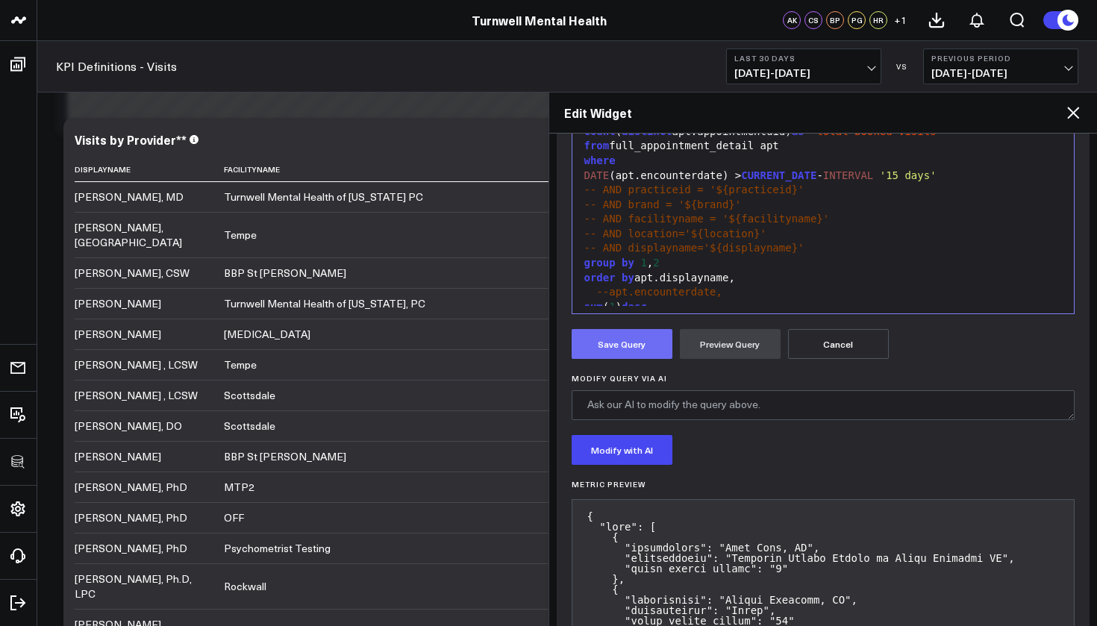
click at [644, 347] on button "Save Query" at bounding box center [622, 344] width 101 height 30
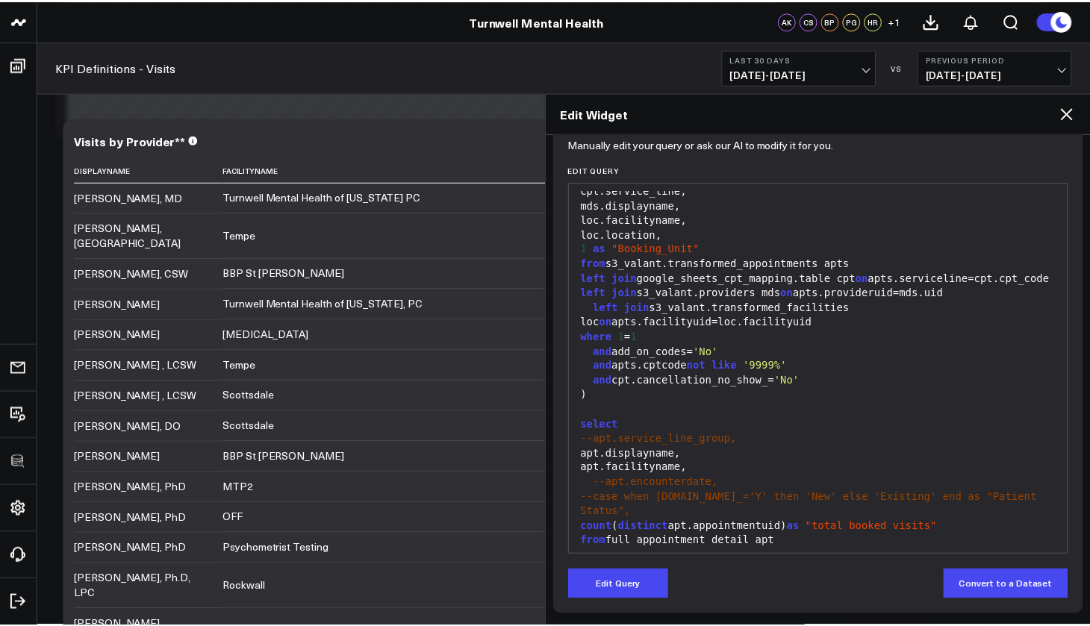
scroll to position [159, 0]
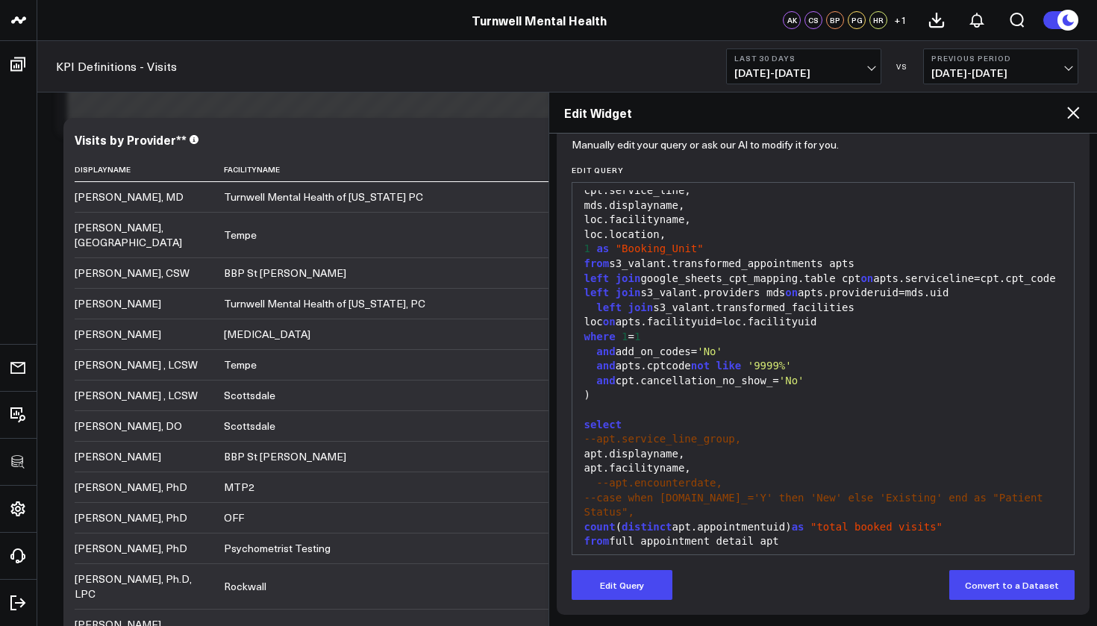
click at [1075, 114] on icon at bounding box center [1073, 113] width 12 height 12
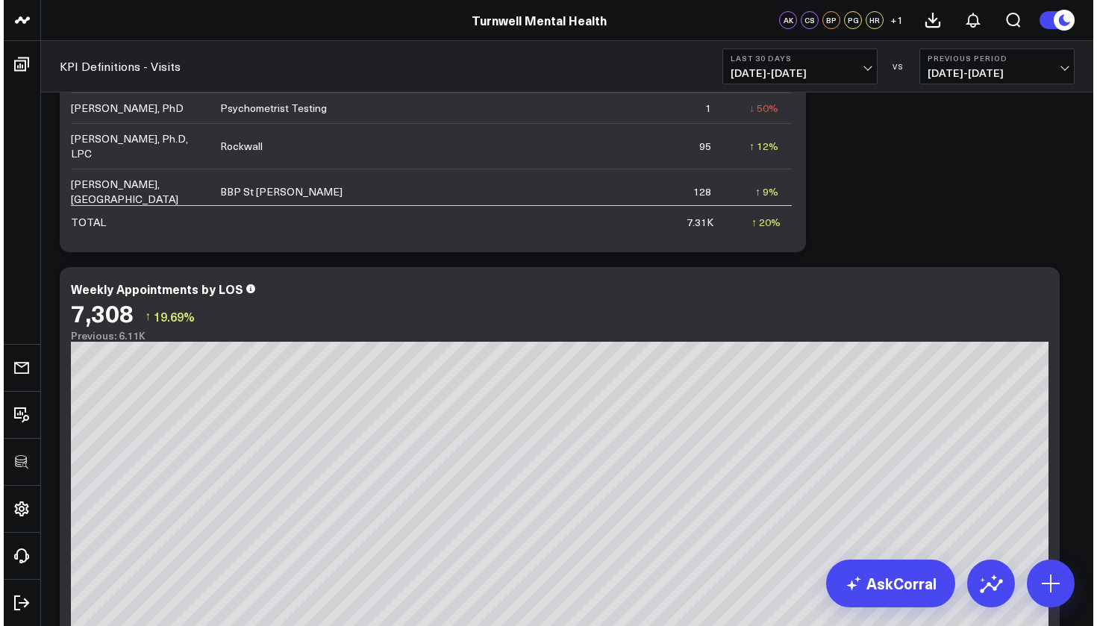
scroll to position [1183, 0]
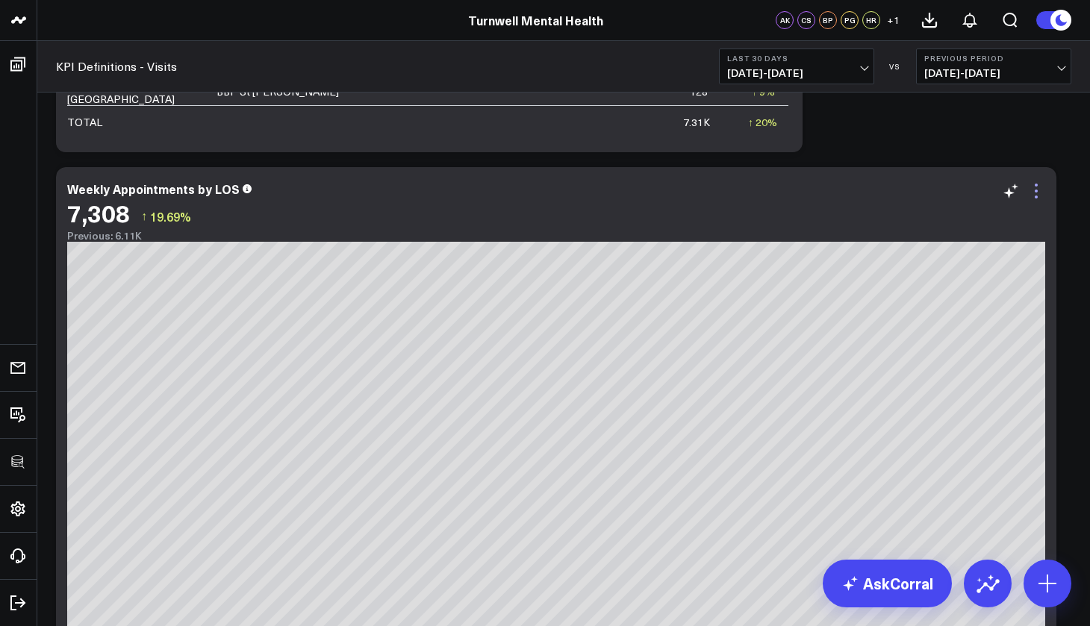
click at [1037, 187] on icon at bounding box center [1036, 191] width 18 height 18
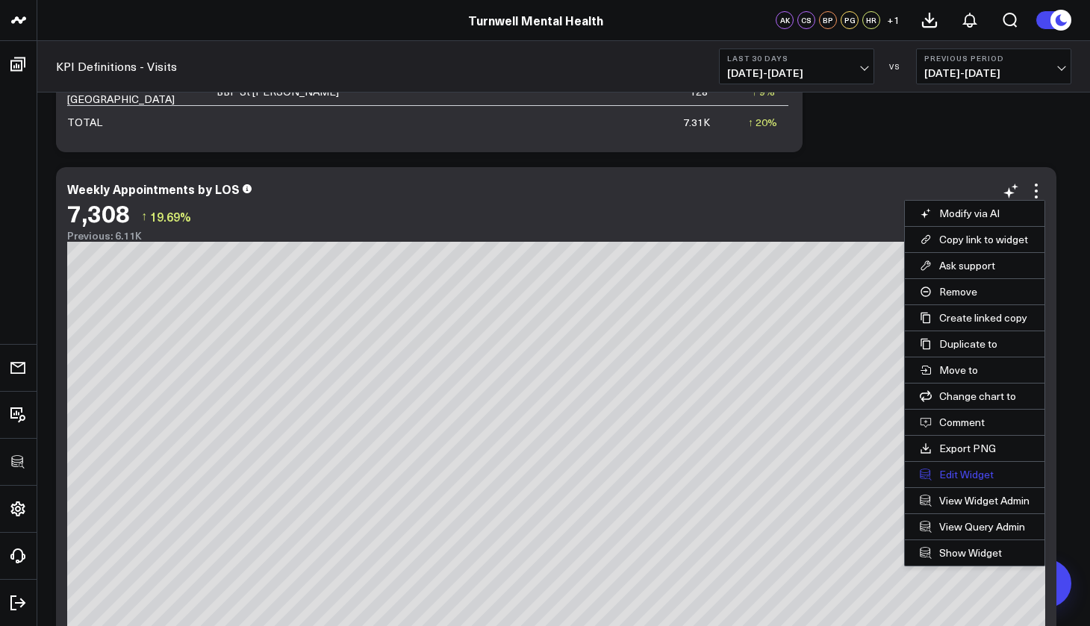
click at [972, 479] on button "Edit Widget" at bounding box center [975, 474] width 140 height 25
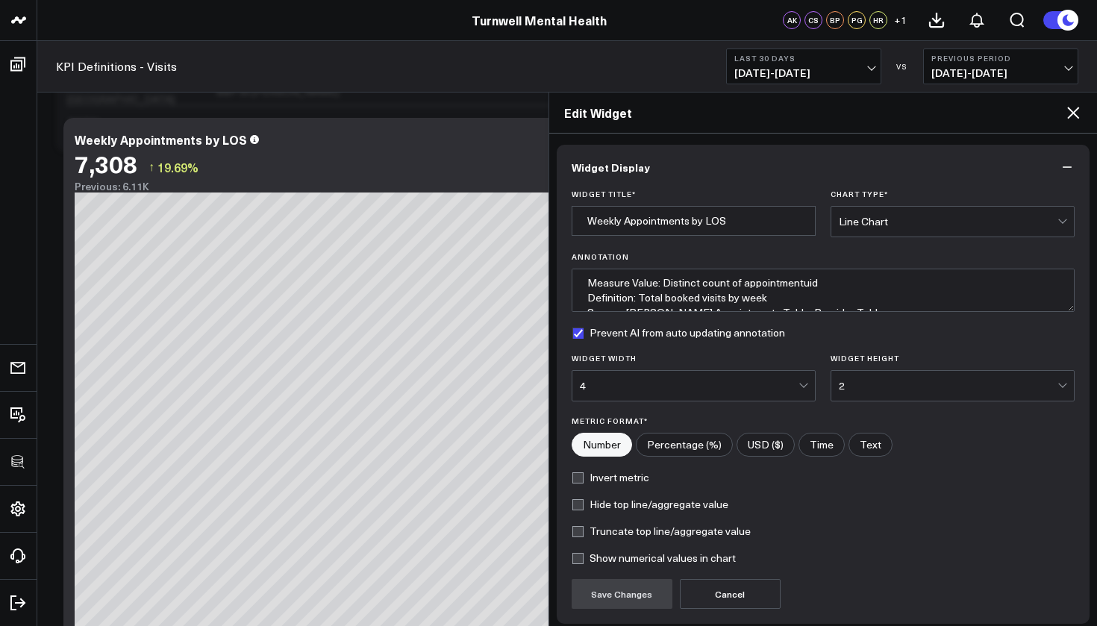
scroll to position [121, 0]
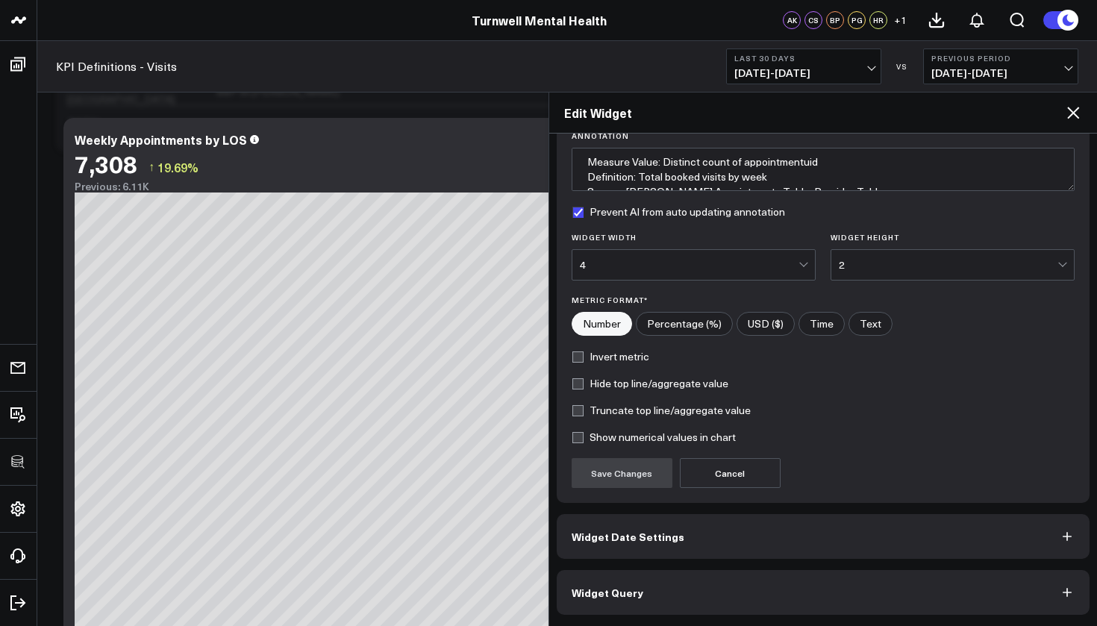
click at [750, 596] on button "Widget Query" at bounding box center [824, 592] width 534 height 45
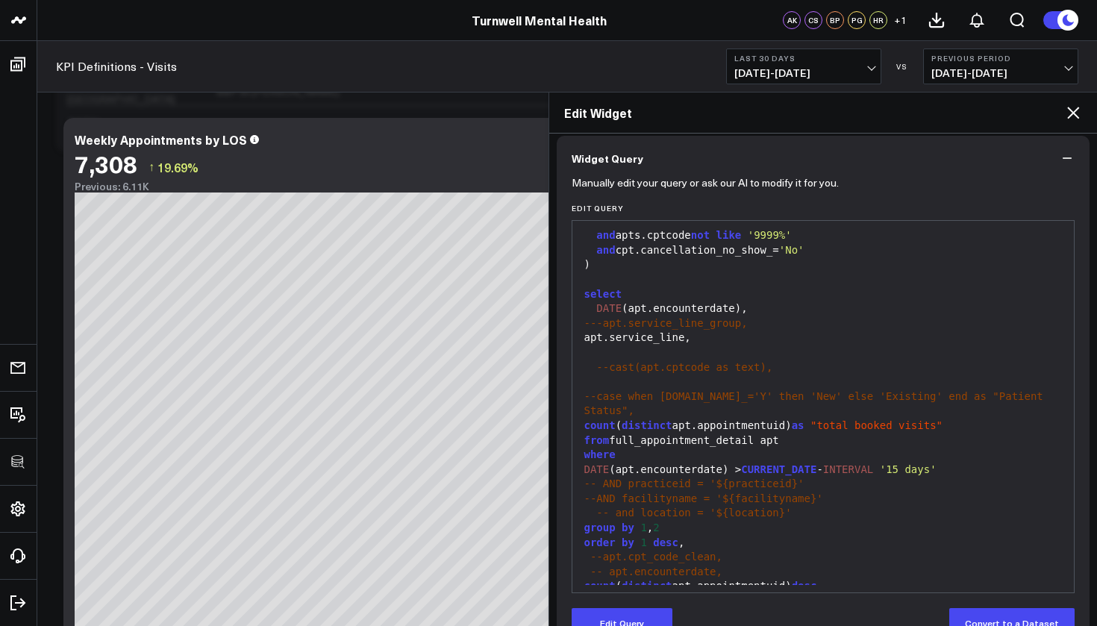
scroll to position [159, 0]
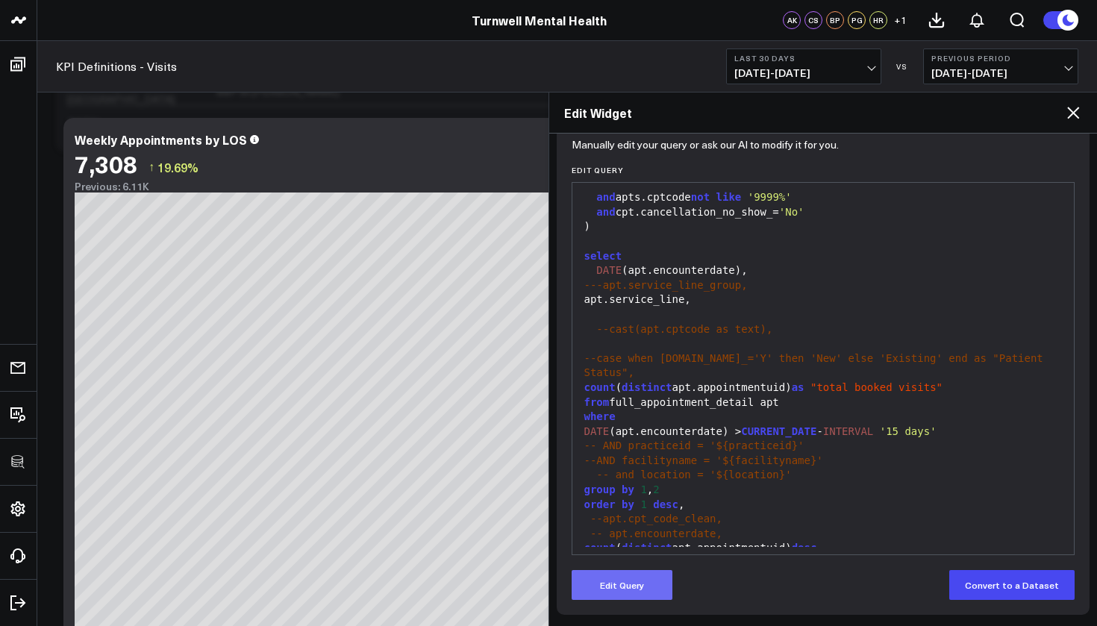
click at [652, 585] on button "Edit Query" at bounding box center [622, 585] width 101 height 30
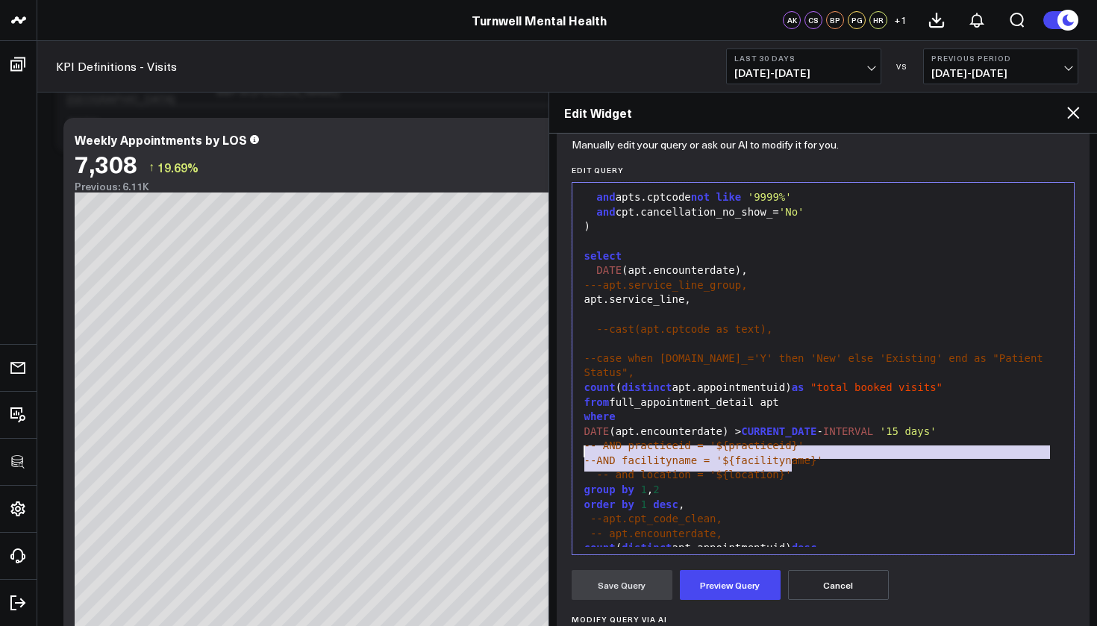
drag, startPoint x: 794, startPoint y: 466, endPoint x: 583, endPoint y: 447, distance: 212.1
click at [583, 447] on div "---full detail list with full_appointment_detail as ( select apts.patientid, ap…" at bounding box center [823, 124] width 487 height 869
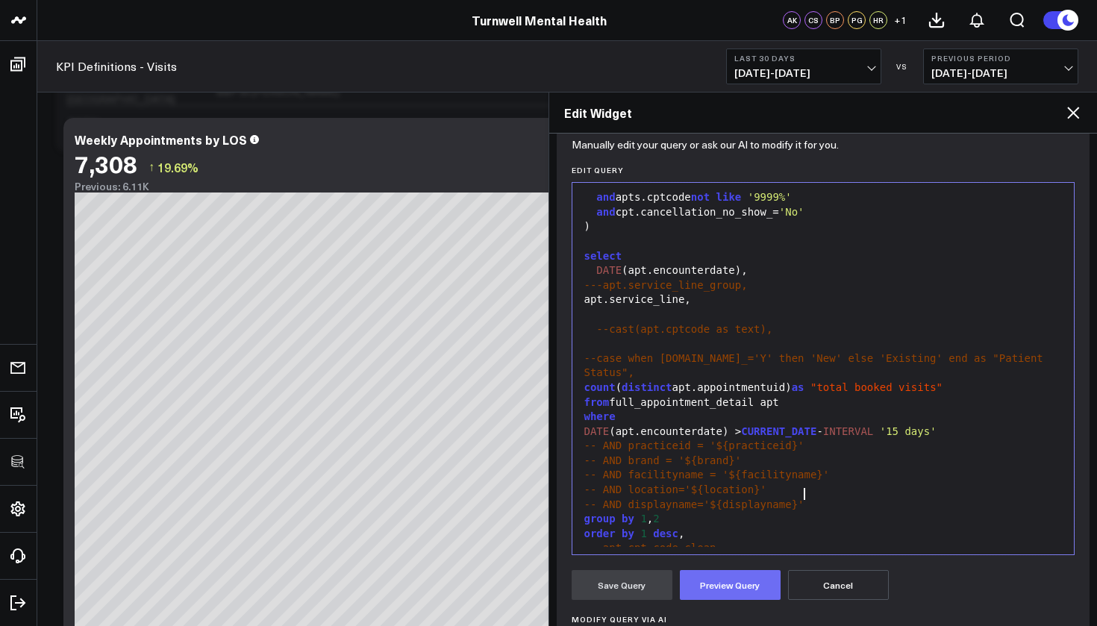
click at [730, 590] on button "Preview Query" at bounding box center [730, 585] width 101 height 30
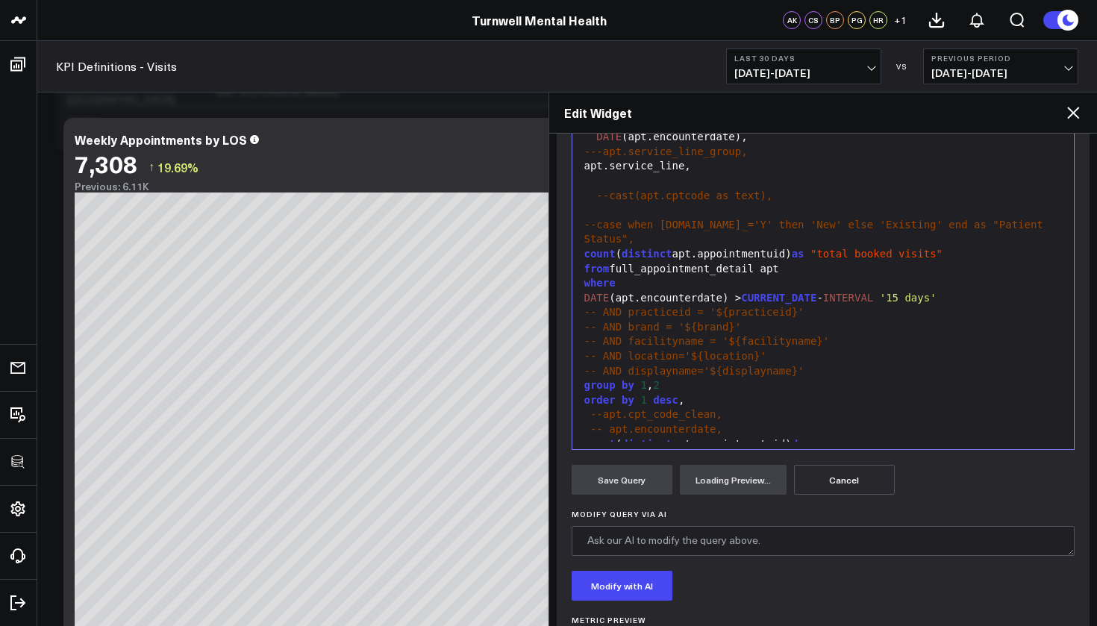
scroll to position [344, 0]
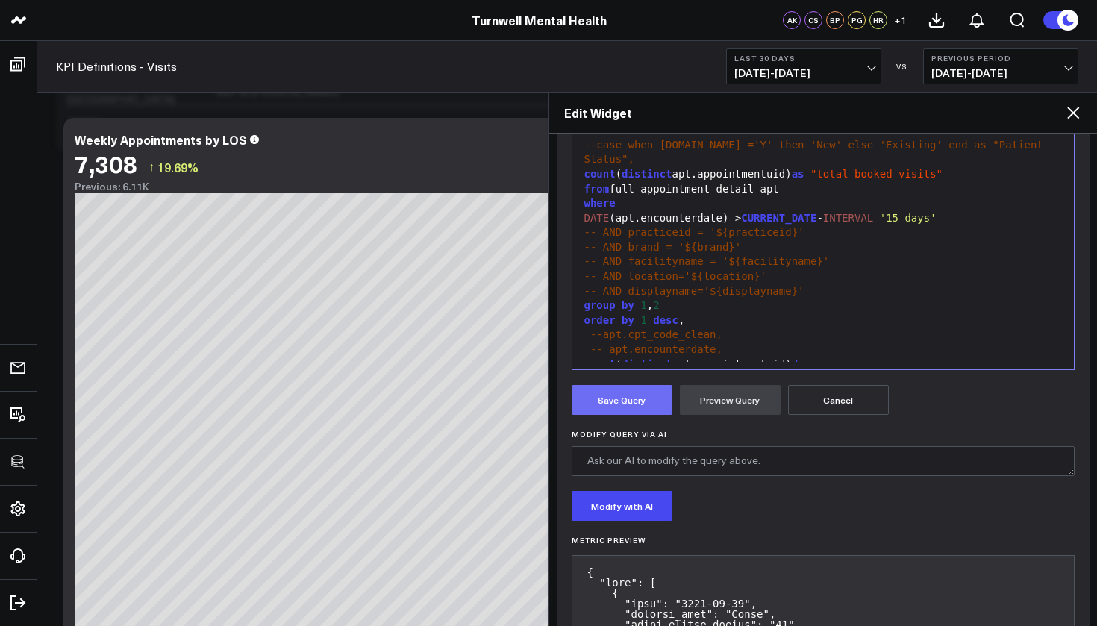
click at [637, 400] on button "Save Query" at bounding box center [622, 400] width 101 height 30
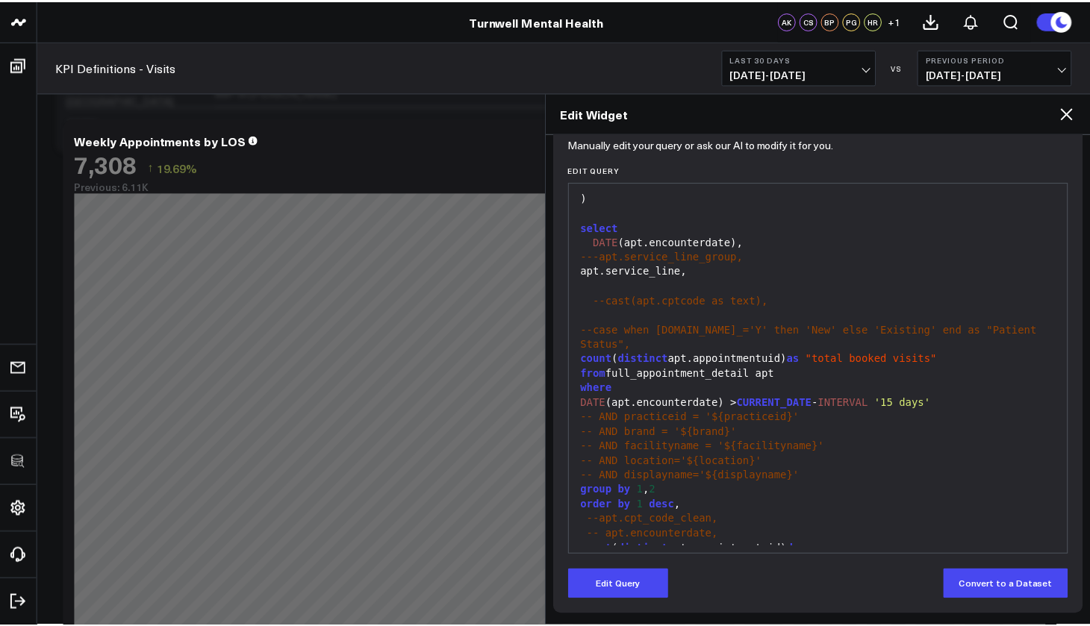
scroll to position [159, 0]
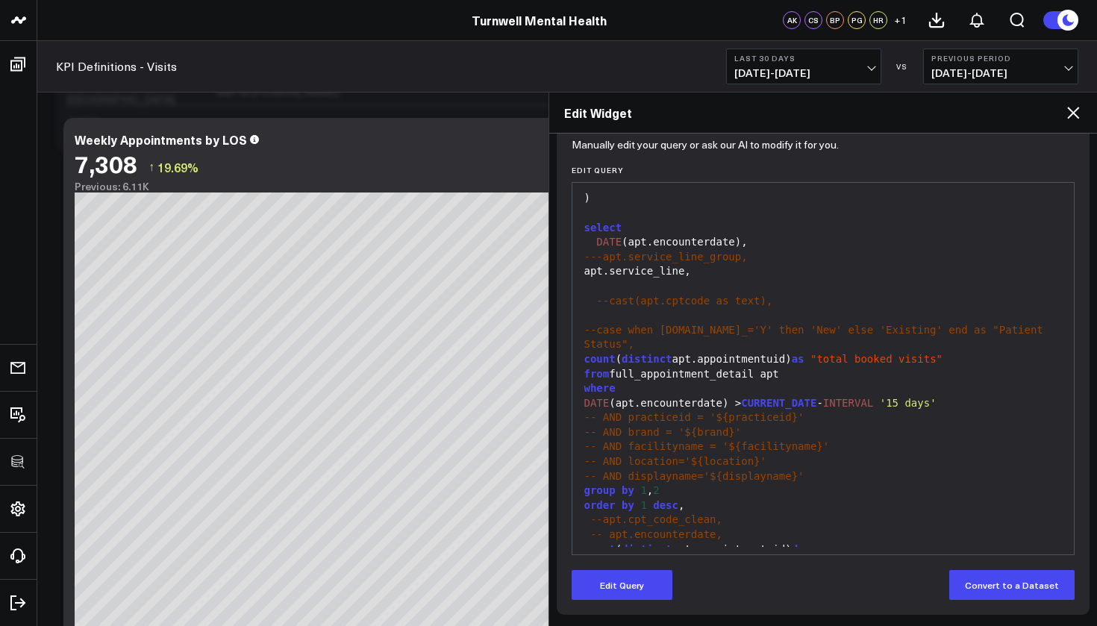
click at [1078, 108] on icon at bounding box center [1073, 113] width 12 height 12
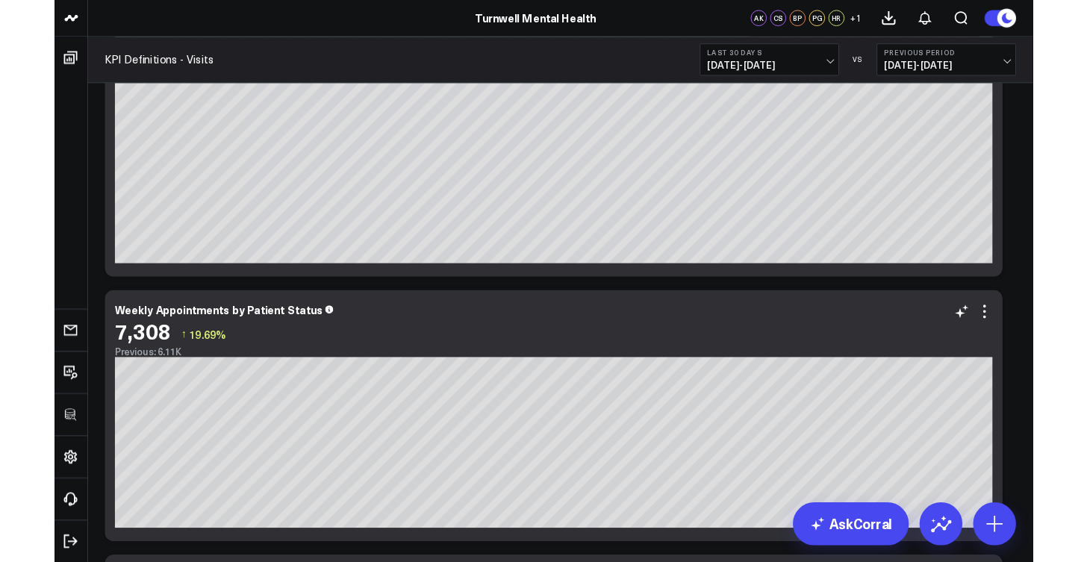
scroll to position [1632, 0]
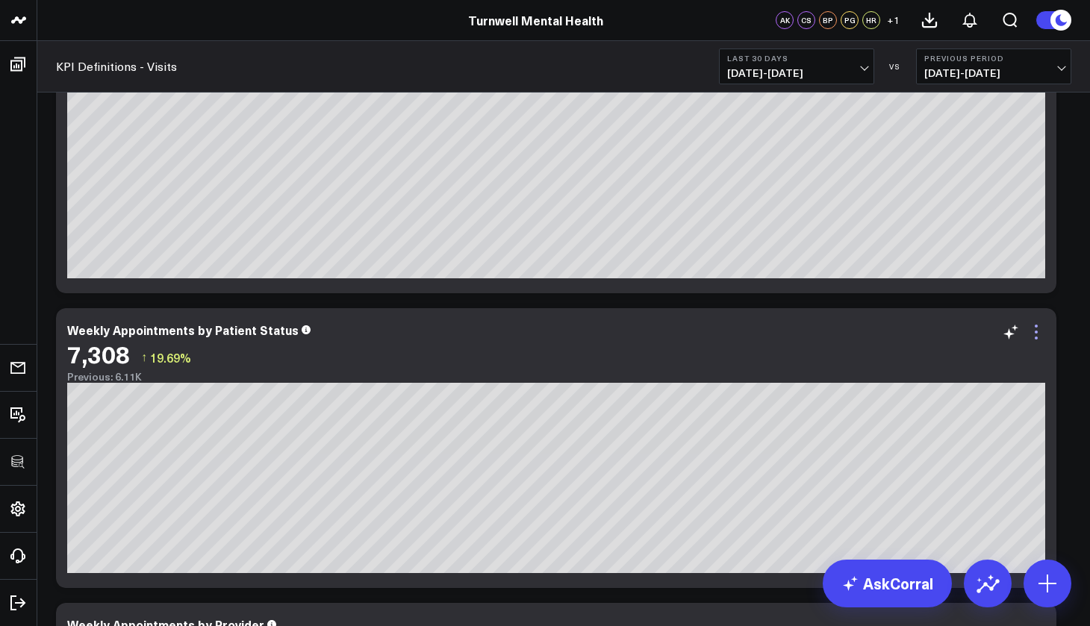
click at [1034, 332] on icon at bounding box center [1036, 332] width 18 height 18
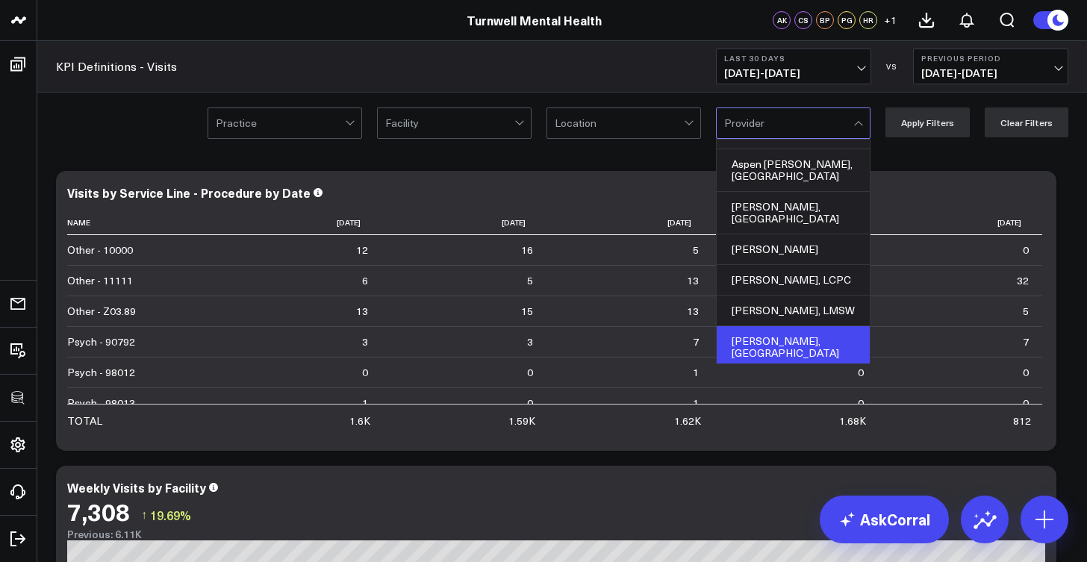
scroll to position [396, 0]
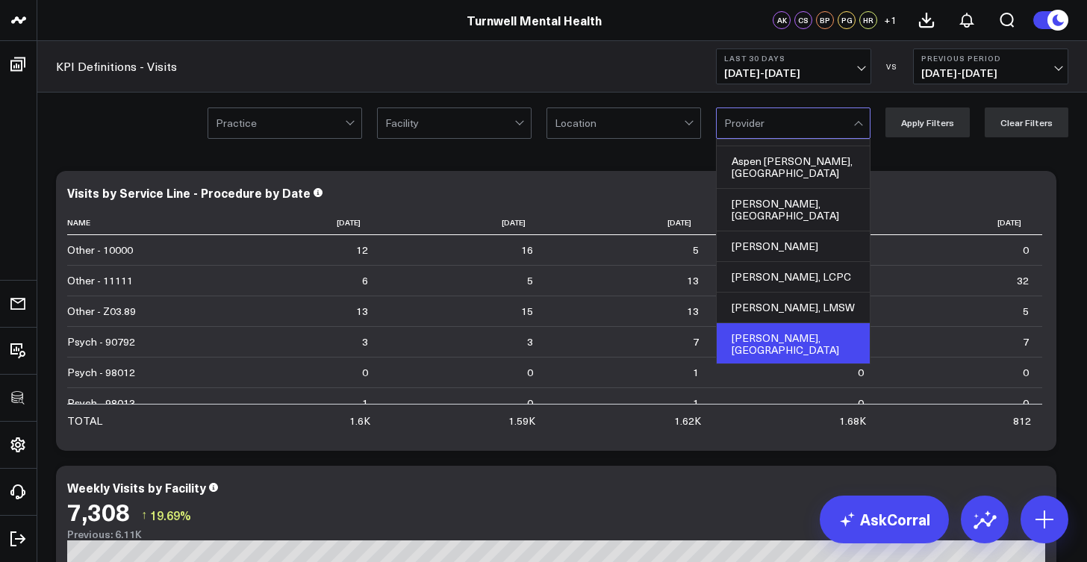
click at [784, 323] on div "[PERSON_NAME], [GEOGRAPHIC_DATA]" at bounding box center [792, 344] width 153 height 43
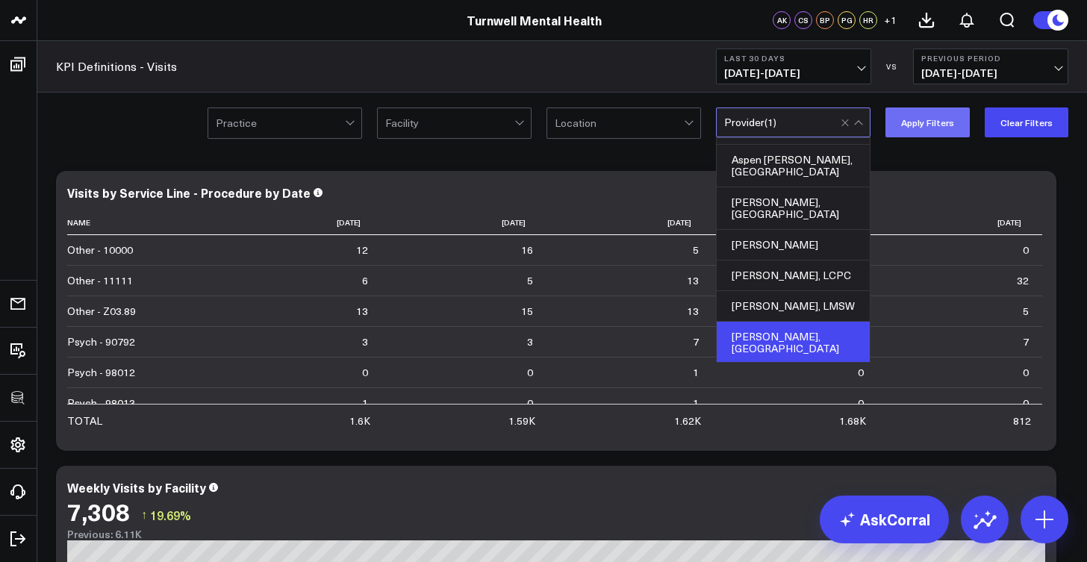
click at [931, 131] on button "Apply Filters" at bounding box center [927, 122] width 84 height 30
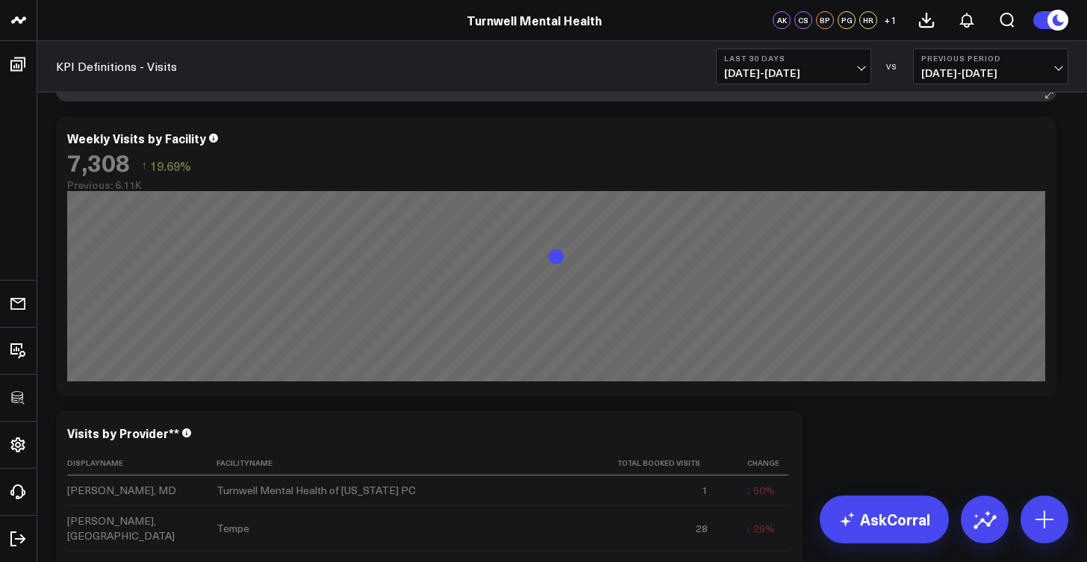
scroll to position [352, 0]
